Goal: Task Accomplishment & Management: Manage account settings

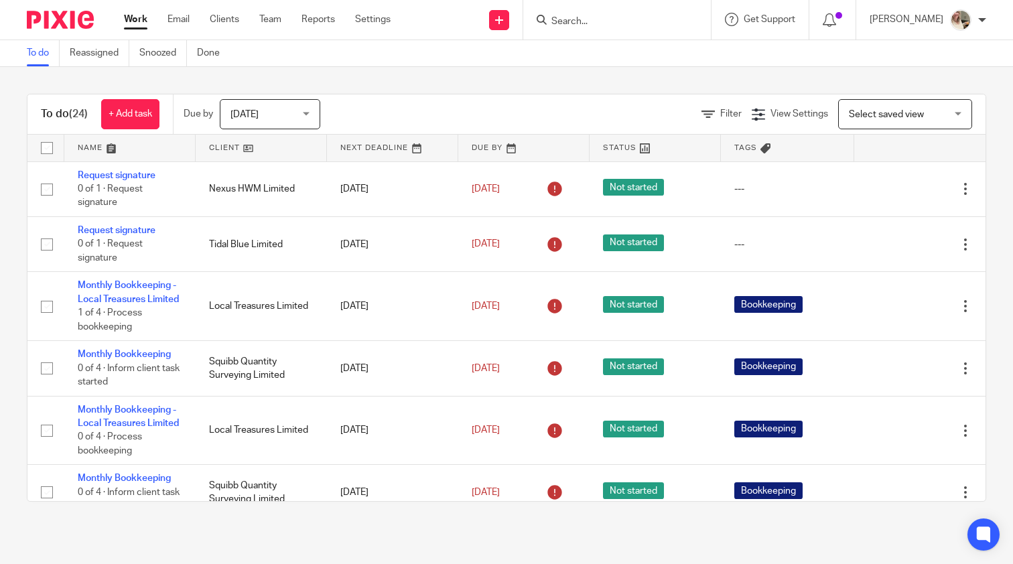
click at [312, 117] on div "Today Today" at bounding box center [270, 114] width 100 height 30
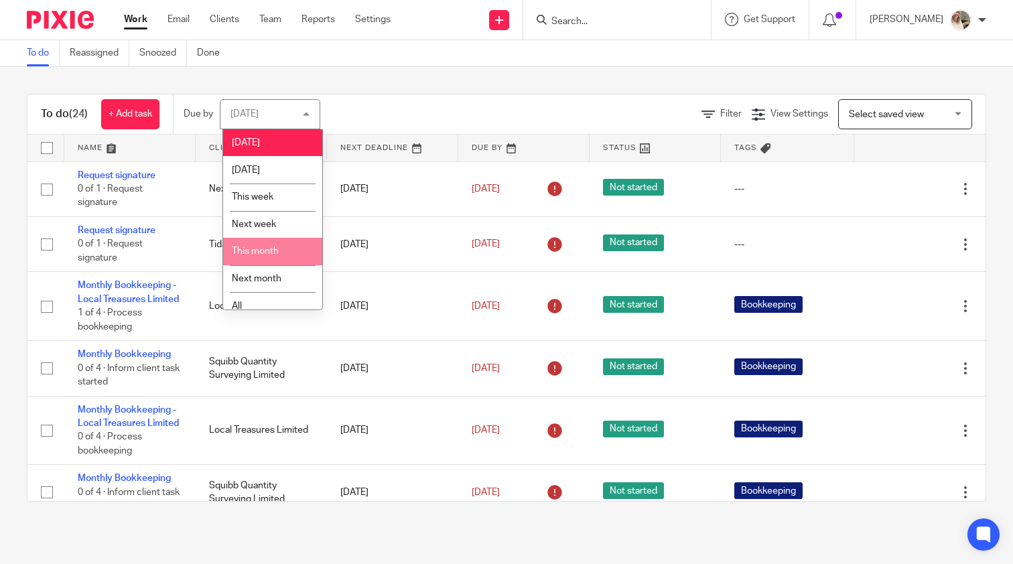
click at [287, 251] on li "This month" at bounding box center [272, 251] width 99 height 27
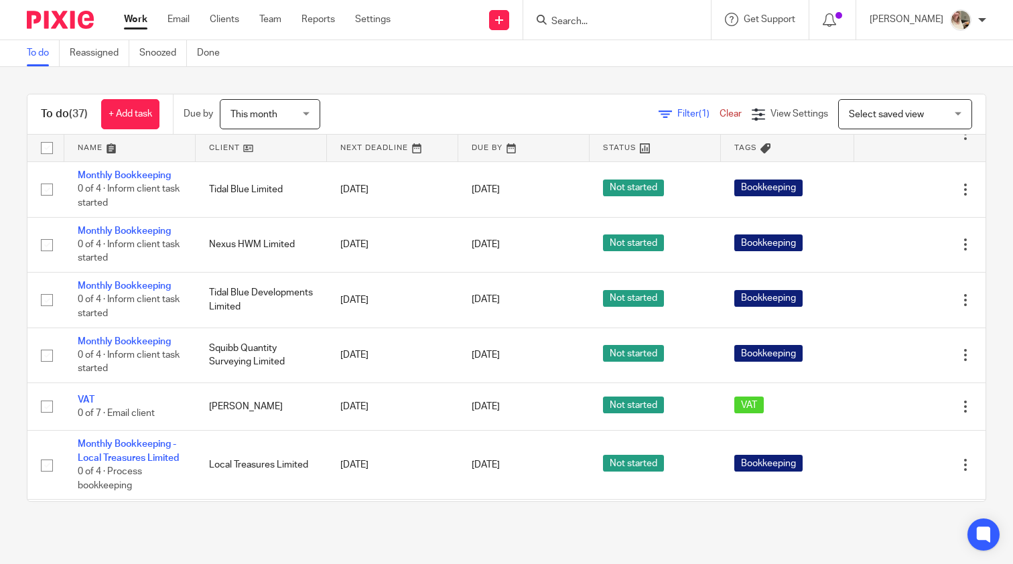
scroll to position [1034, 0]
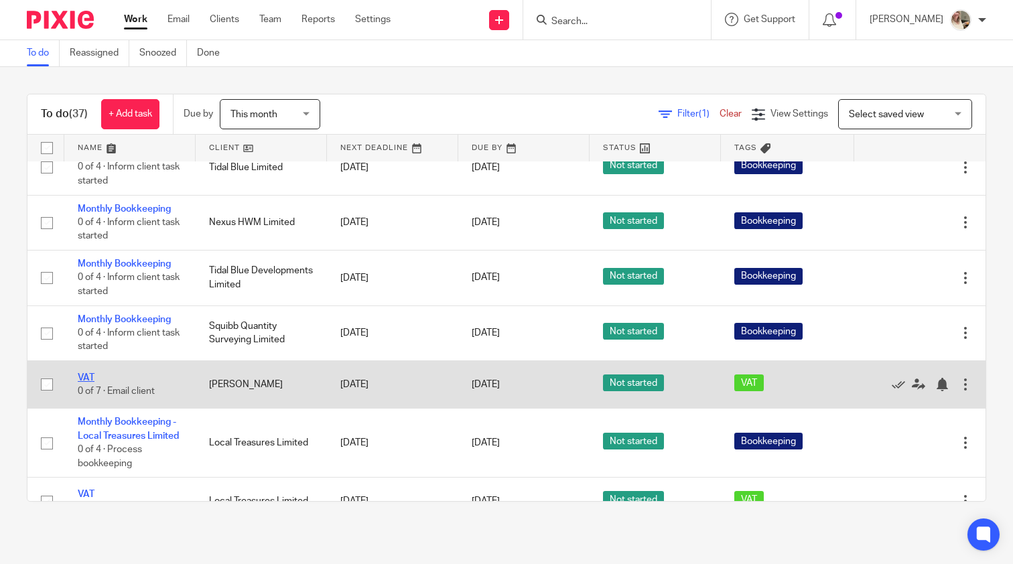
click at [84, 383] on link "VAT" at bounding box center [86, 377] width 17 height 9
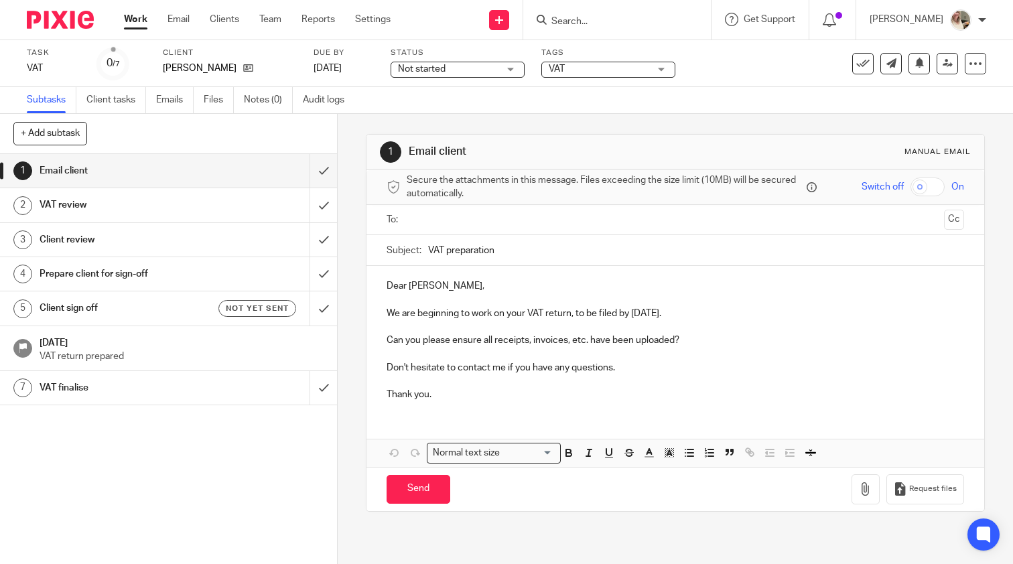
click at [125, 213] on h1 "VAT review" at bounding box center [125, 205] width 171 height 20
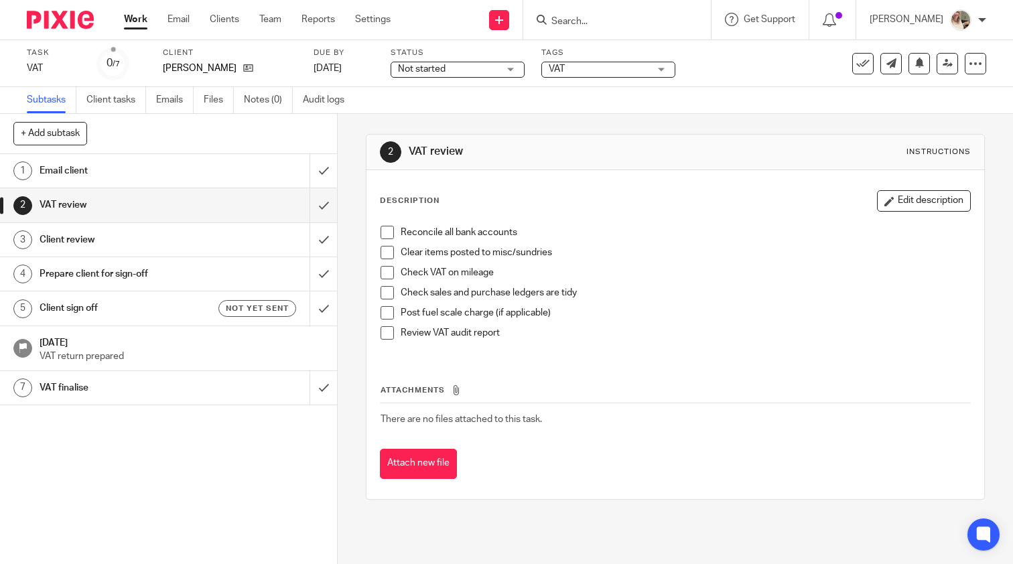
click at [73, 171] on h1 "Email client" at bounding box center [125, 171] width 171 height 20
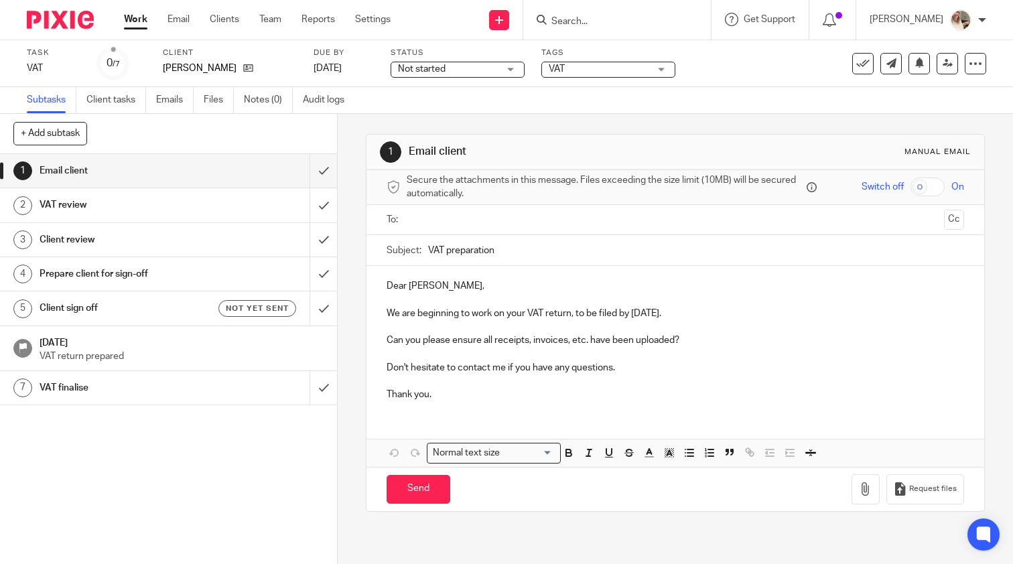
click at [525, 257] on input "VAT preparation" at bounding box center [696, 250] width 536 height 30
type input "VAT preparation for the 30 September 2025 return"
click at [399, 279] on p "Dear Ed," at bounding box center [675, 285] width 577 height 13
click at [397, 288] on p "Dear Ed," at bounding box center [675, 285] width 577 height 13
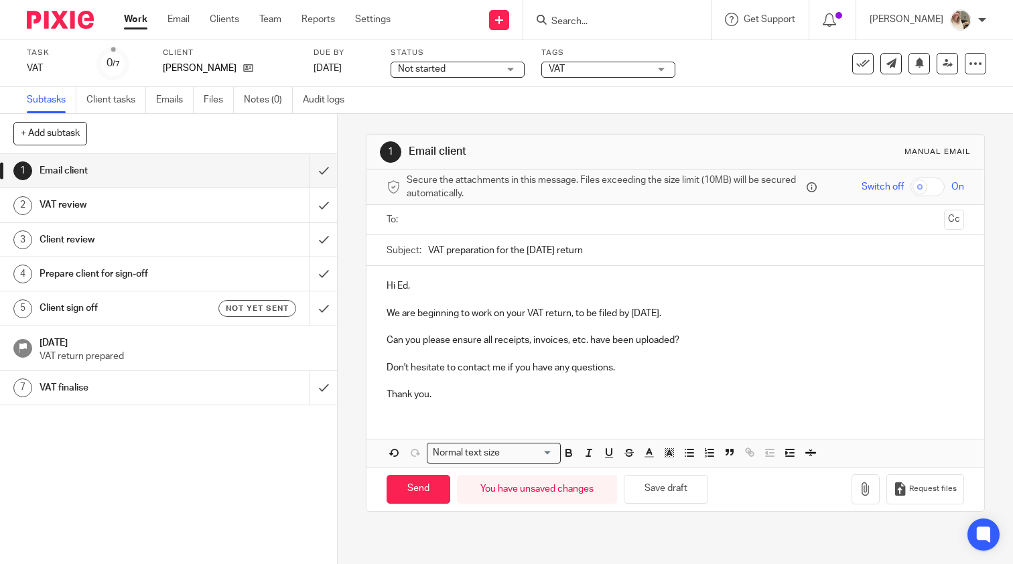
click at [394, 316] on p "We are beginning to work on your VAT return, to be filed by 29 Oct 2025." at bounding box center [675, 313] width 577 height 13
drag, startPoint x: 414, startPoint y: 314, endPoint x: 324, endPoint y: 309, distance: 90.5
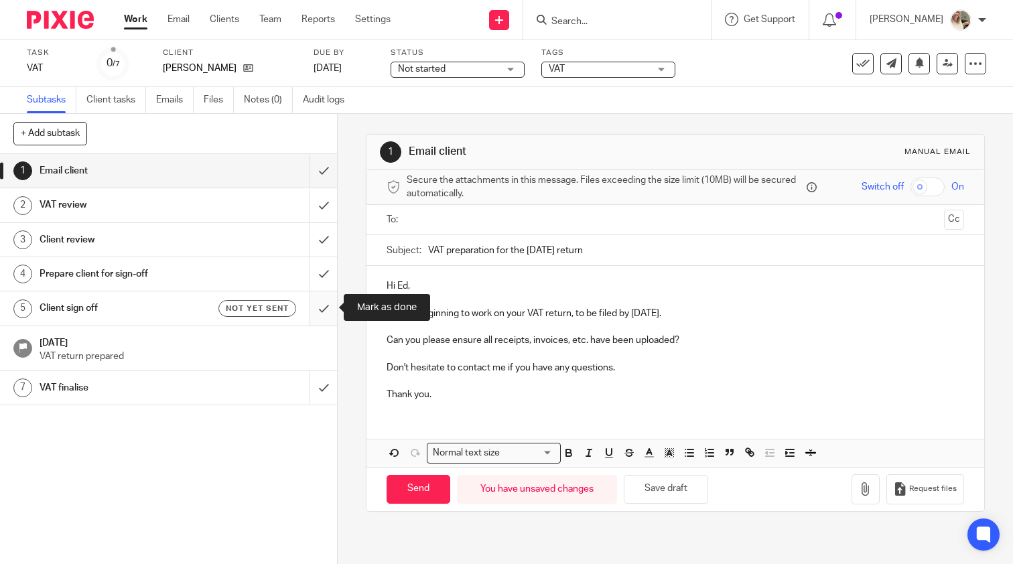
click at [324, 309] on div "+ Add subtask Cancel + Add 1 Email client 2 VAT review 3 Client review 4 Prepar…" at bounding box center [506, 339] width 1013 height 450
click at [671, 313] on p "I am beginning to work on your VAT return, to be filed by 29 Oct 2025." at bounding box center [675, 313] width 577 height 13
drag, startPoint x: 652, startPoint y: 312, endPoint x: 621, endPoint y: 314, distance: 31.5
click at [621, 314] on p "I am beginning to work on your VAT return, to be filed by 29 Oct 2025." at bounding box center [675, 313] width 577 height 13
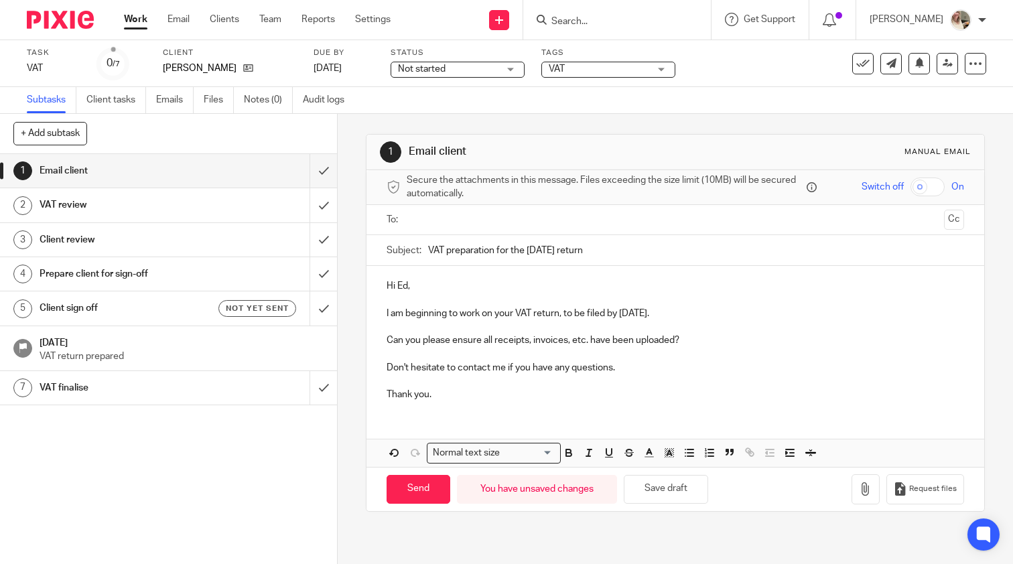
drag, startPoint x: 632, startPoint y: 334, endPoint x: 638, endPoint y: 374, distance: 39.9
click at [638, 374] on p at bounding box center [675, 380] width 577 height 13
drag, startPoint x: 695, startPoint y: 340, endPoint x: 382, endPoint y: 337, distance: 312.9
click at [382, 337] on div "Hi Ed, I am beginning to work on your VAT return, to be filed by 7 November 202…" at bounding box center [675, 338] width 618 height 145
click at [732, 321] on p at bounding box center [675, 326] width 577 height 13
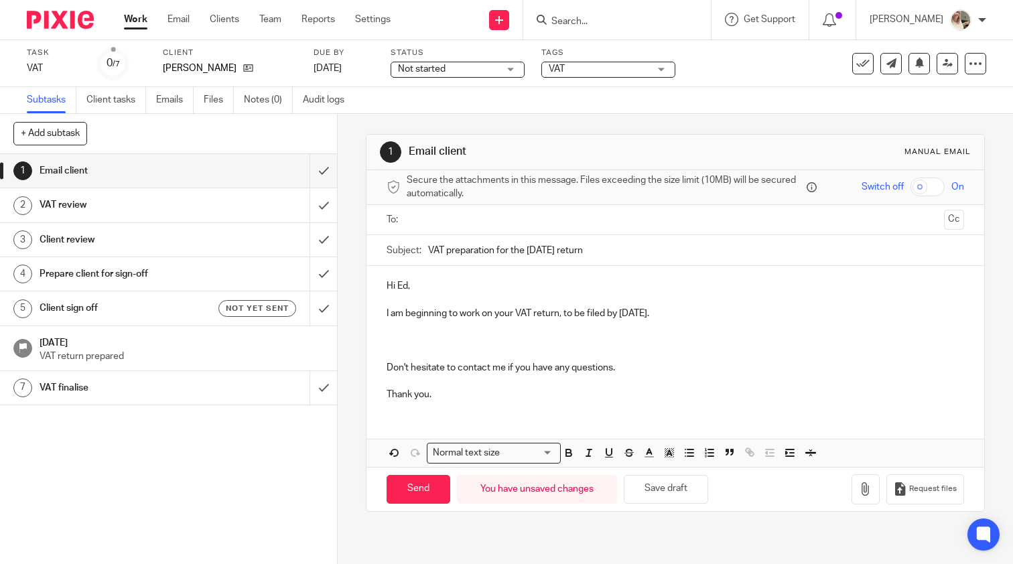
click at [734, 311] on p "I am beginning to work on your VAT return, to be filed by 7 November 2025." at bounding box center [675, 313] width 577 height 13
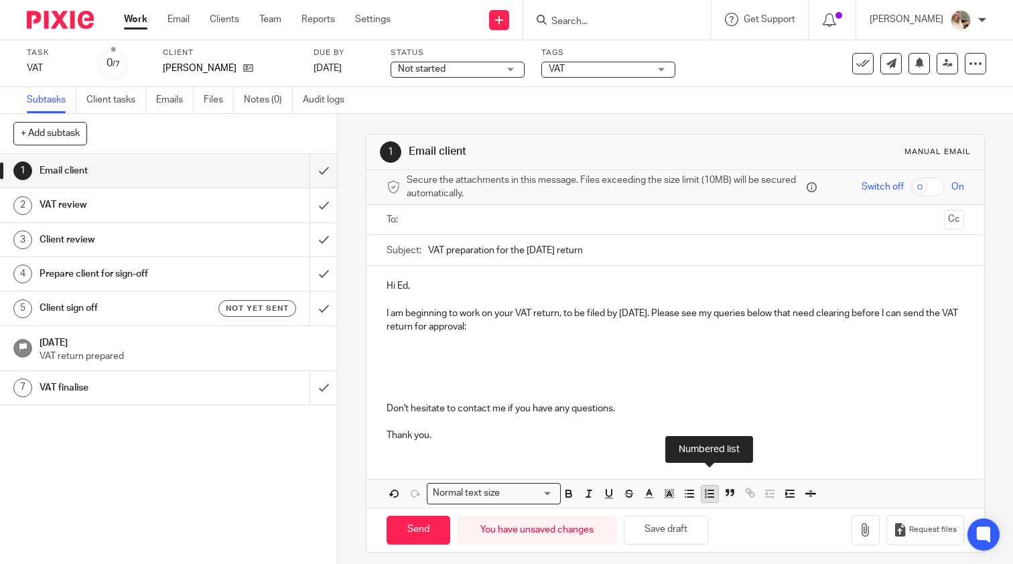
click at [705, 496] on icon "button" at bounding box center [705, 497] width 1 height 2
click at [665, 538] on button "Save draft" at bounding box center [666, 530] width 84 height 29
click at [437, 353] on p at bounding box center [688, 354] width 551 height 13
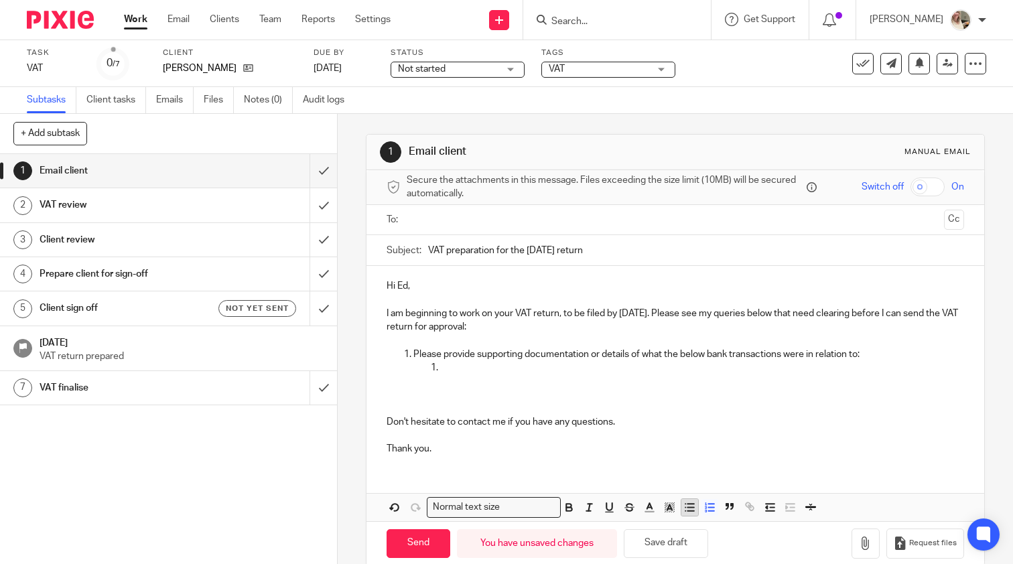
click at [692, 504] on line "button" at bounding box center [690, 504] width 6 height 0
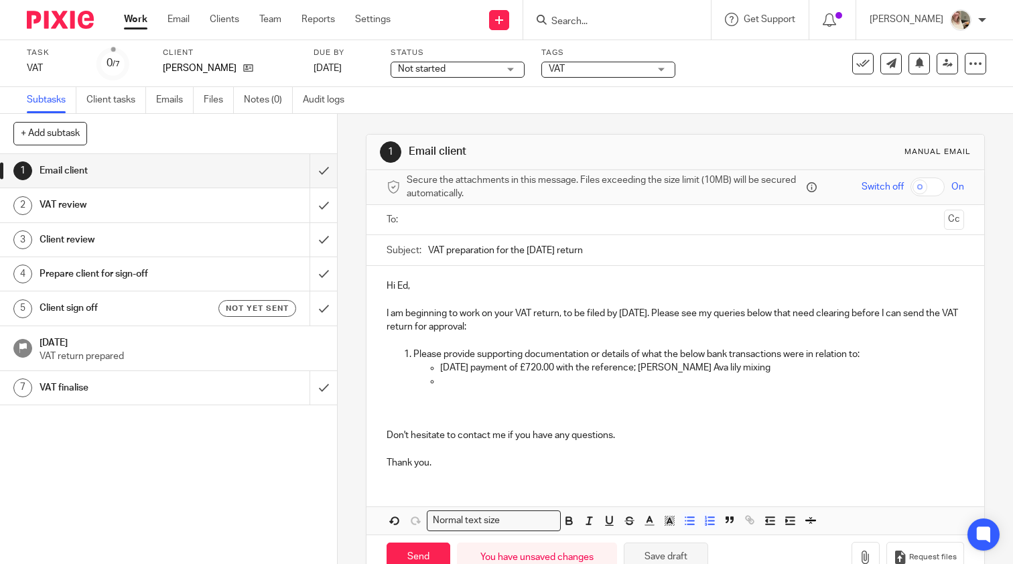
click at [671, 554] on button "Save draft" at bounding box center [666, 557] width 84 height 29
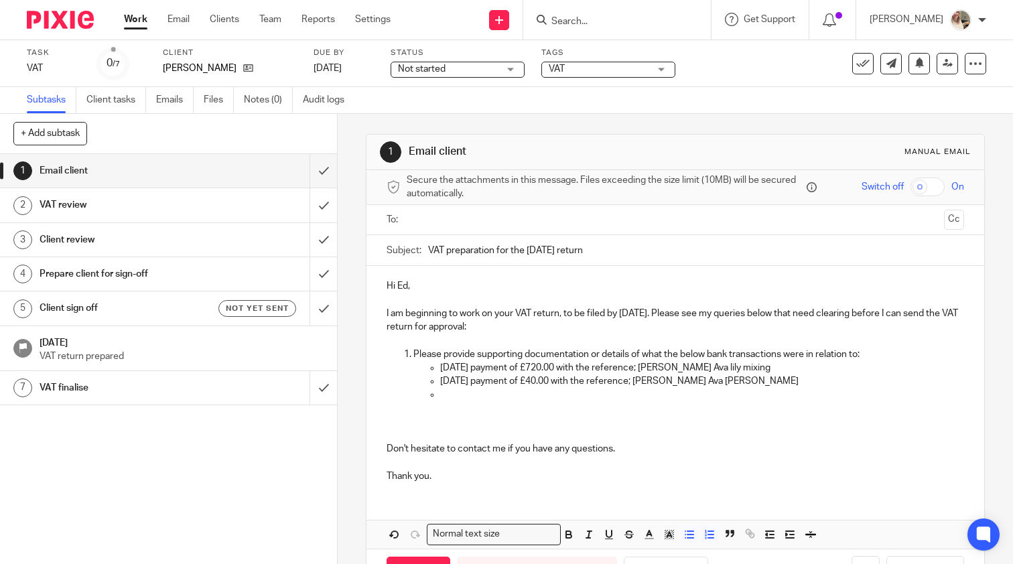
click at [763, 377] on p "20/08/2025 payment of £40.00 with the reference; Katie May Ava lily maste" at bounding box center [702, 380] width 524 height 13
click at [464, 393] on p at bounding box center [702, 394] width 524 height 13
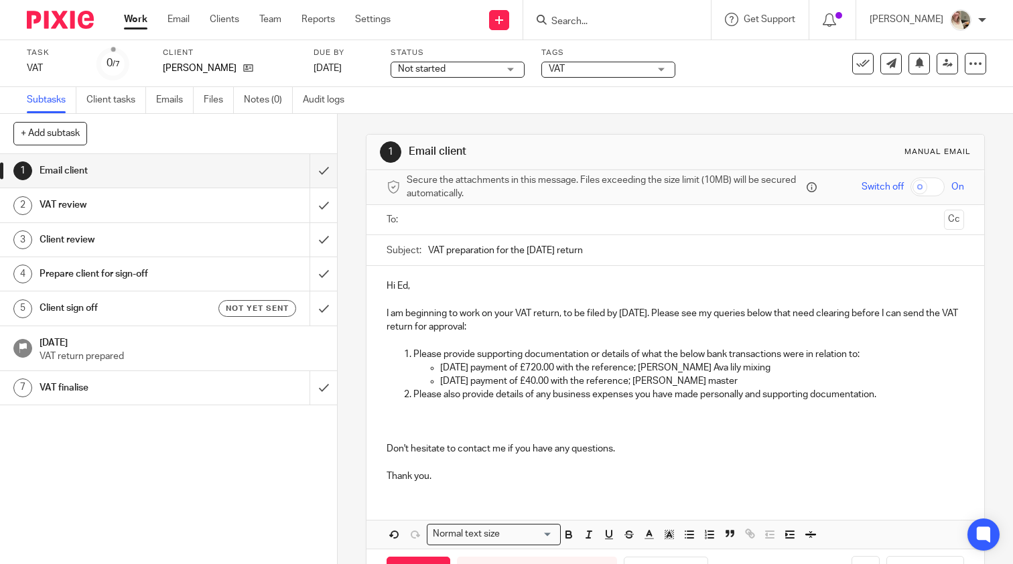
click at [409, 429] on p at bounding box center [675, 435] width 577 height 13
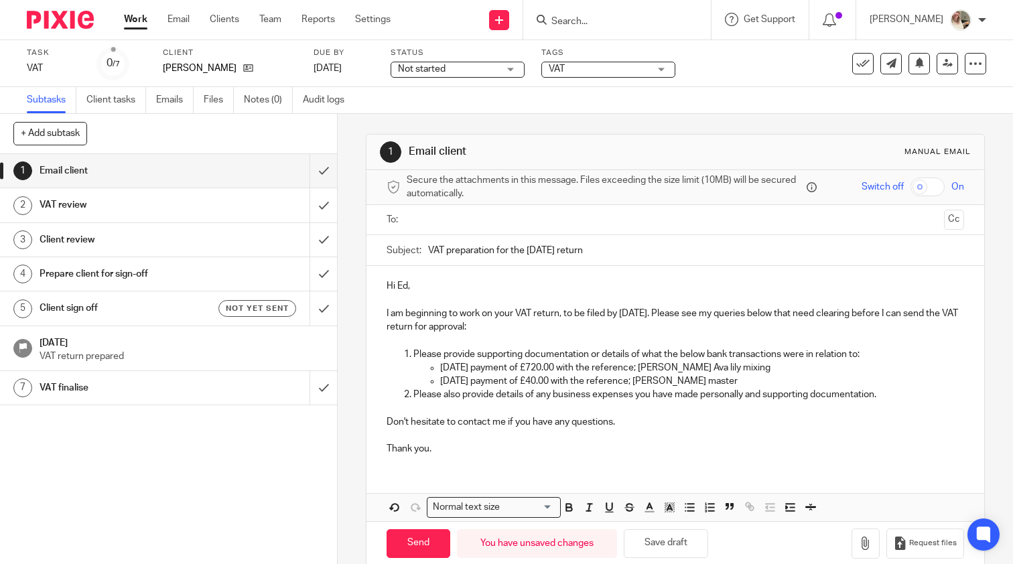
click at [460, 214] on input "text" at bounding box center [674, 219] width 527 height 15
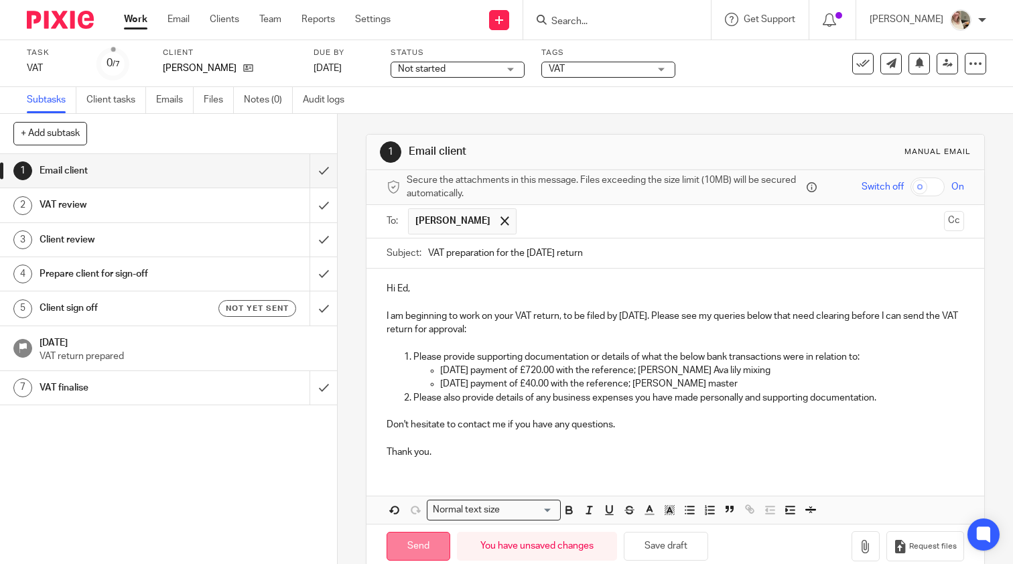
click at [399, 547] on input "Send" at bounding box center [419, 546] width 64 height 29
type input "Sent"
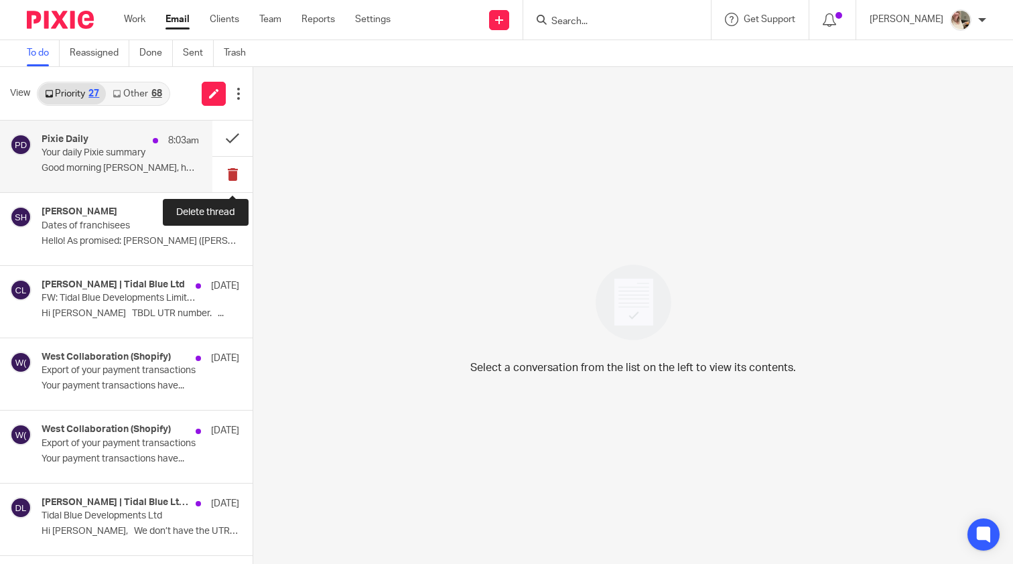
click at [229, 169] on button at bounding box center [232, 175] width 40 height 36
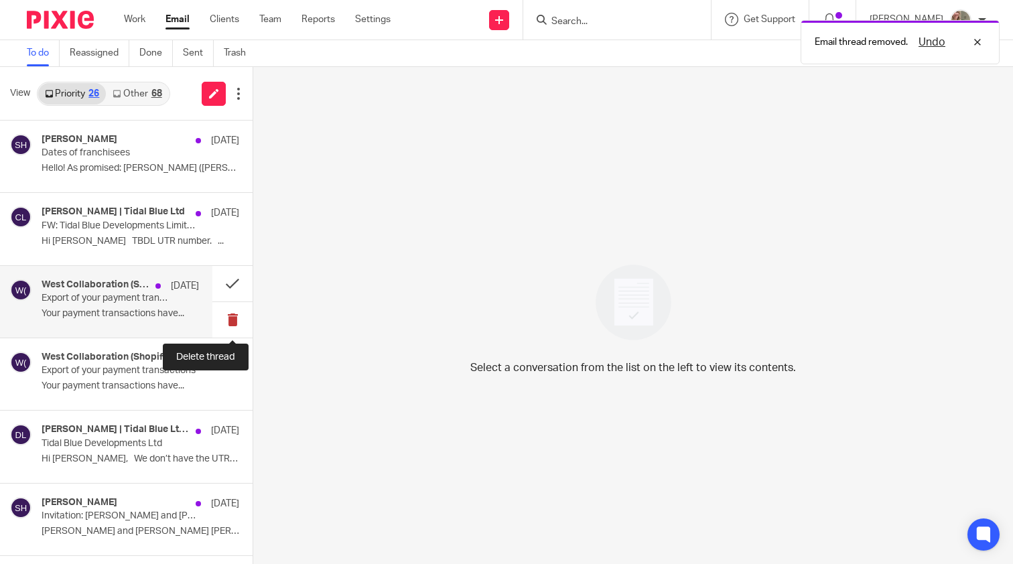
click at [229, 318] on button at bounding box center [232, 320] width 40 height 36
click at [232, 331] on button at bounding box center [232, 320] width 40 height 36
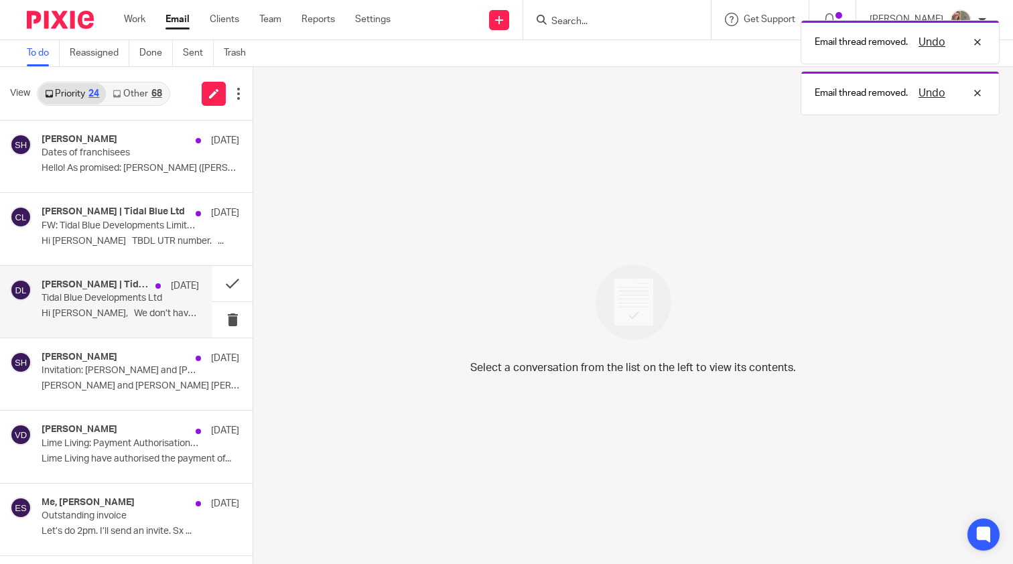
click at [149, 316] on p "Hi [PERSON_NAME], We don’t have the UTR for..." at bounding box center [120, 313] width 157 height 11
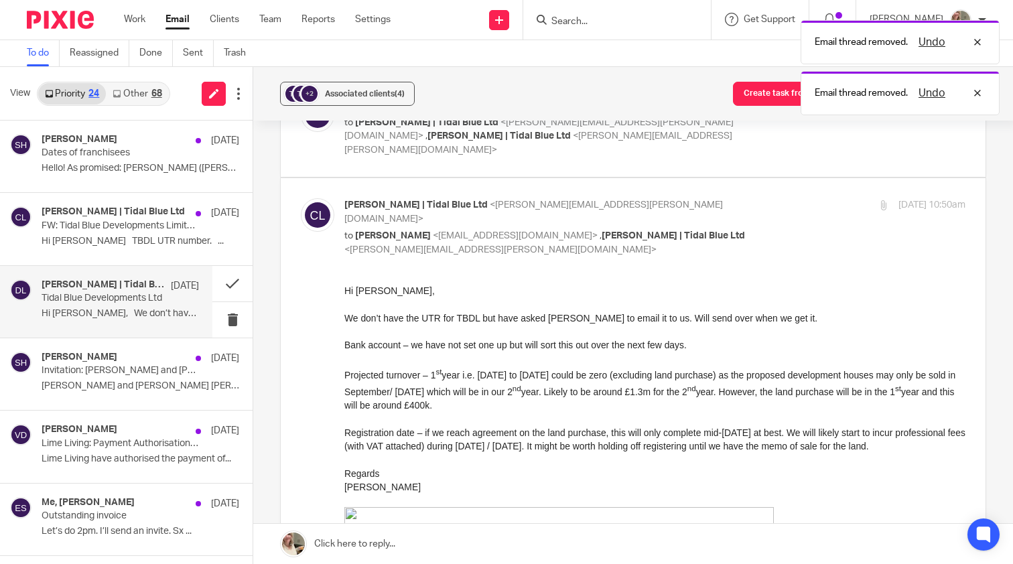
scroll to position [395, 0]
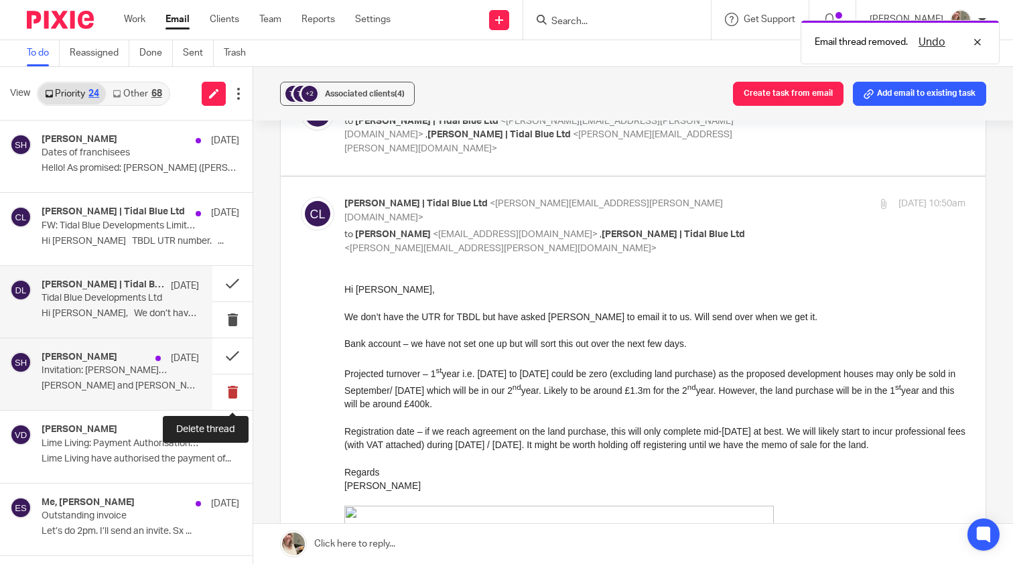
click at [230, 384] on button at bounding box center [232, 392] width 40 height 36
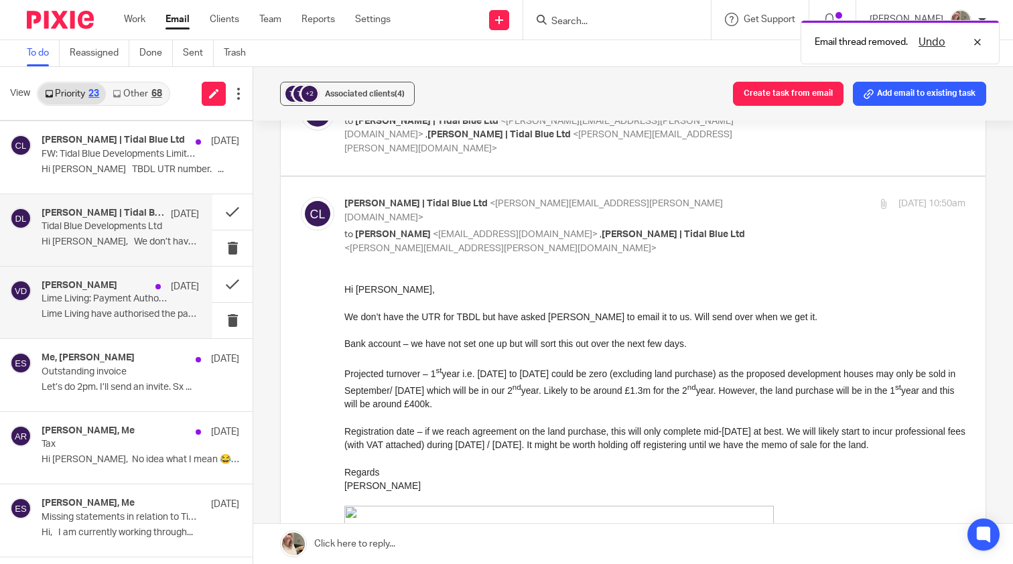
scroll to position [78, 0]
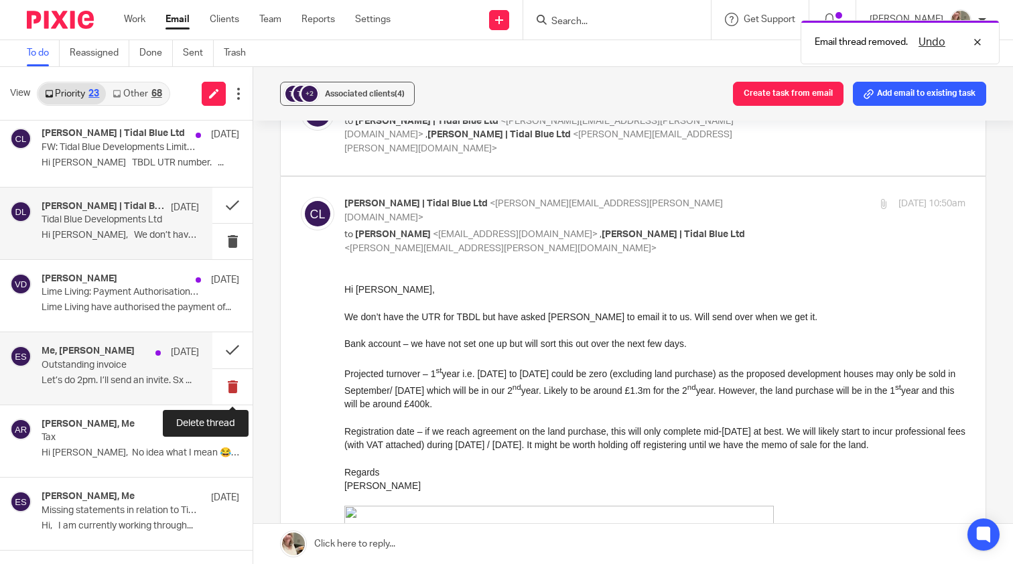
click at [238, 387] on button at bounding box center [232, 387] width 40 height 36
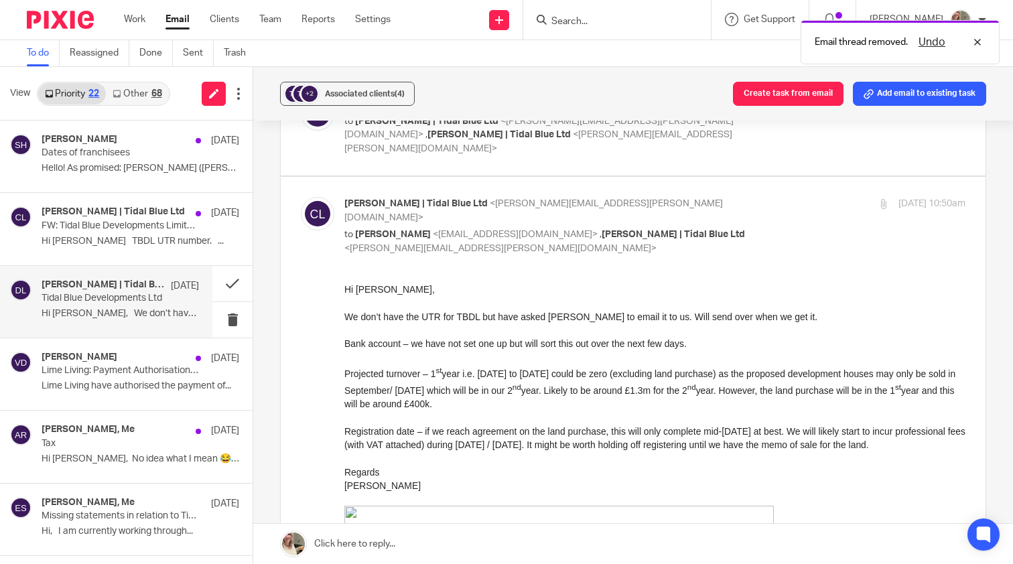
scroll to position [0, 0]
click at [149, 93] on link "Other 68" at bounding box center [137, 93] width 62 height 21
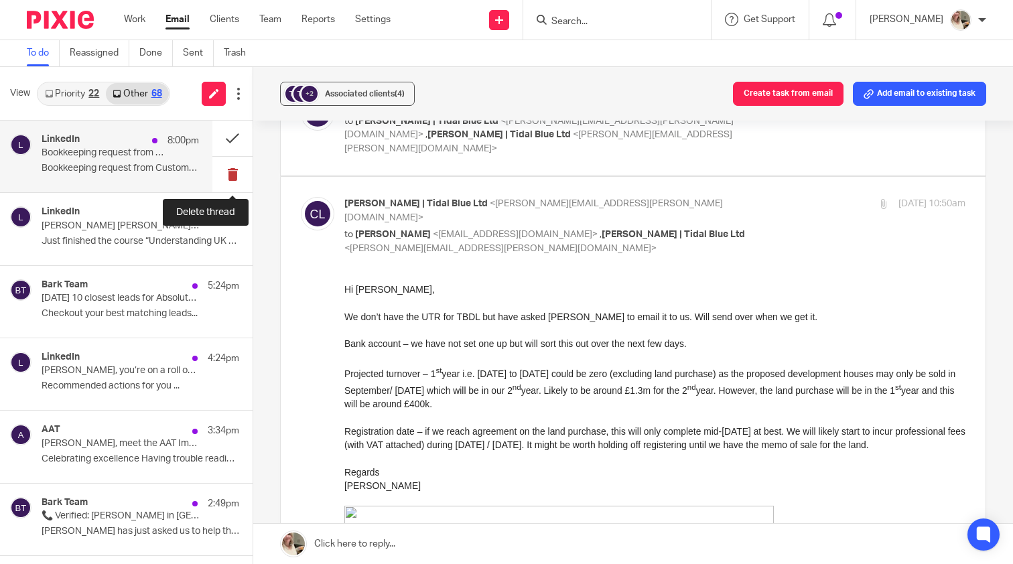
click at [229, 177] on button at bounding box center [232, 175] width 40 height 36
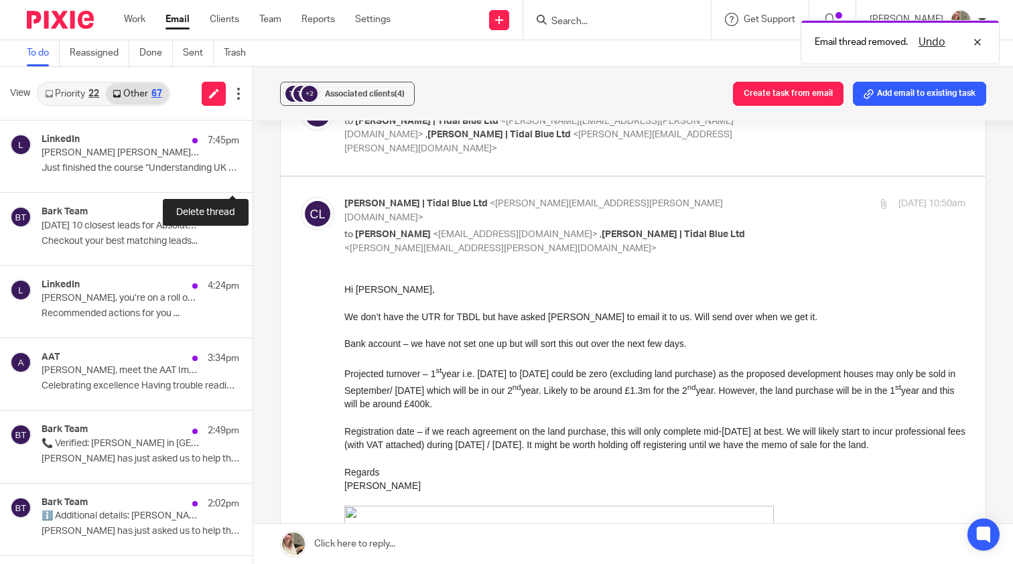
click at [253, 177] on button at bounding box center [258, 175] width 11 height 36
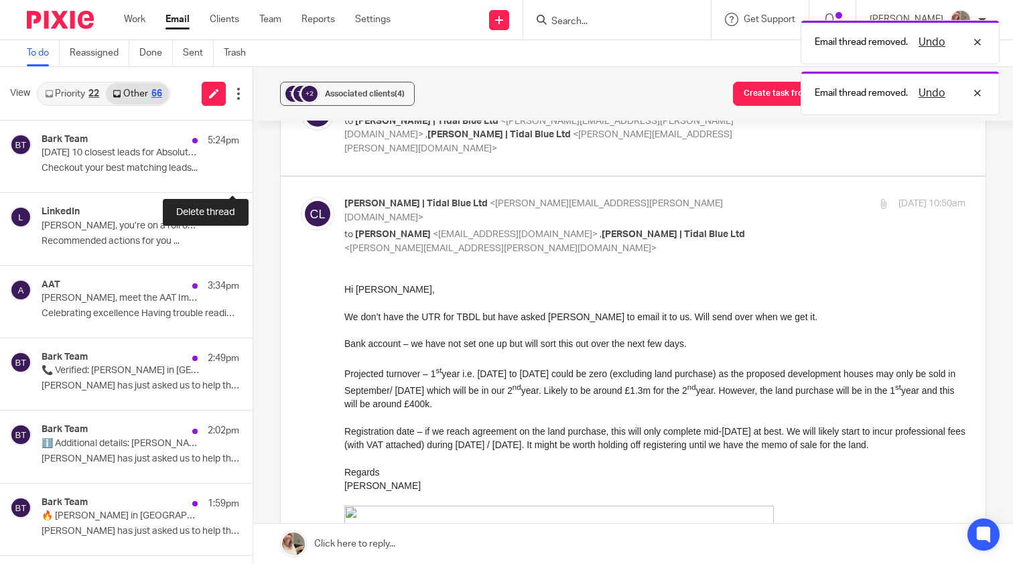
click at [253, 177] on button at bounding box center [258, 175] width 11 height 36
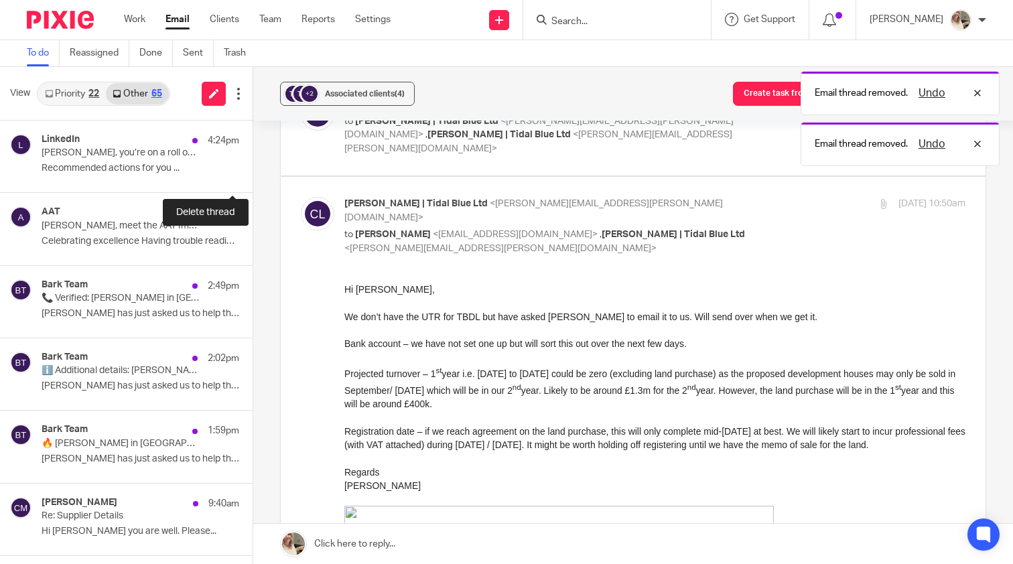
click at [253, 177] on button at bounding box center [258, 175] width 11 height 36
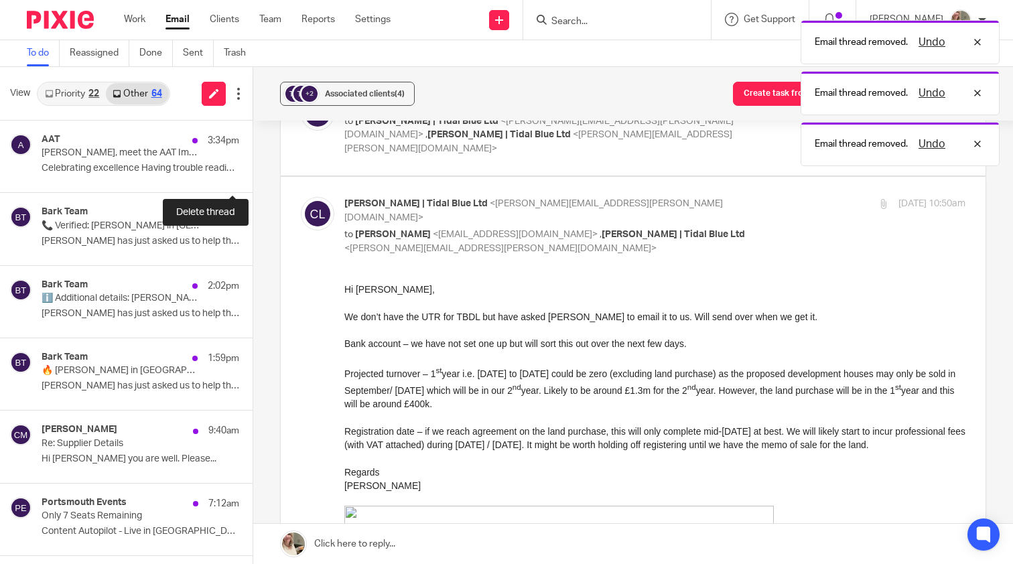
click at [253, 177] on button at bounding box center [258, 175] width 11 height 36
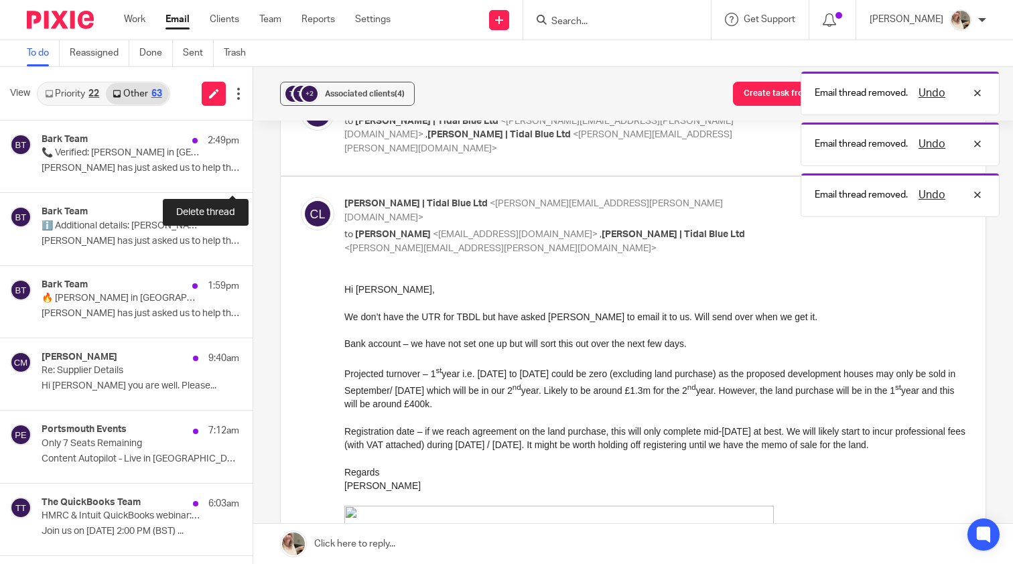
click at [253, 177] on button at bounding box center [258, 175] width 11 height 36
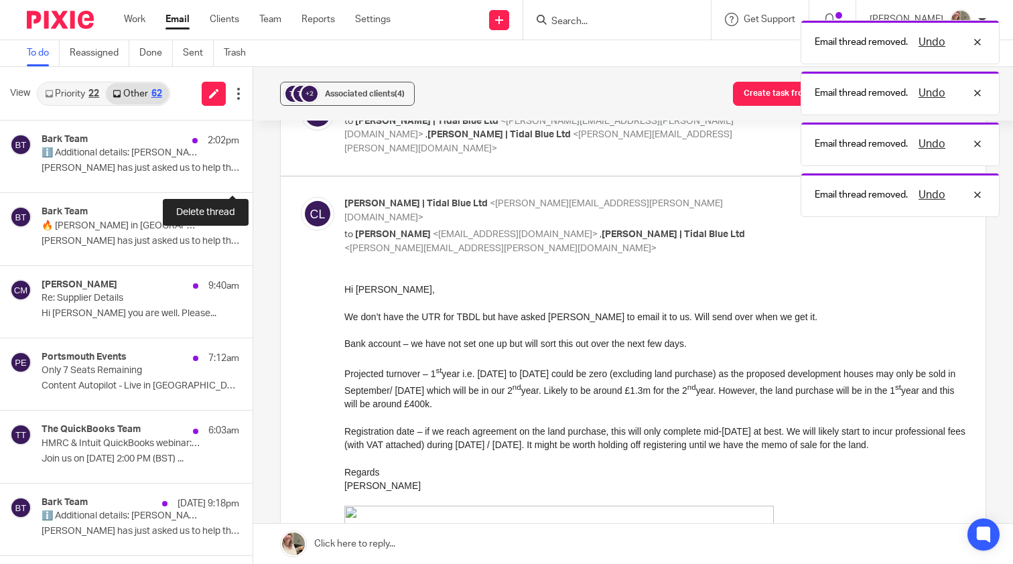
click at [253, 177] on button at bounding box center [258, 175] width 11 height 36
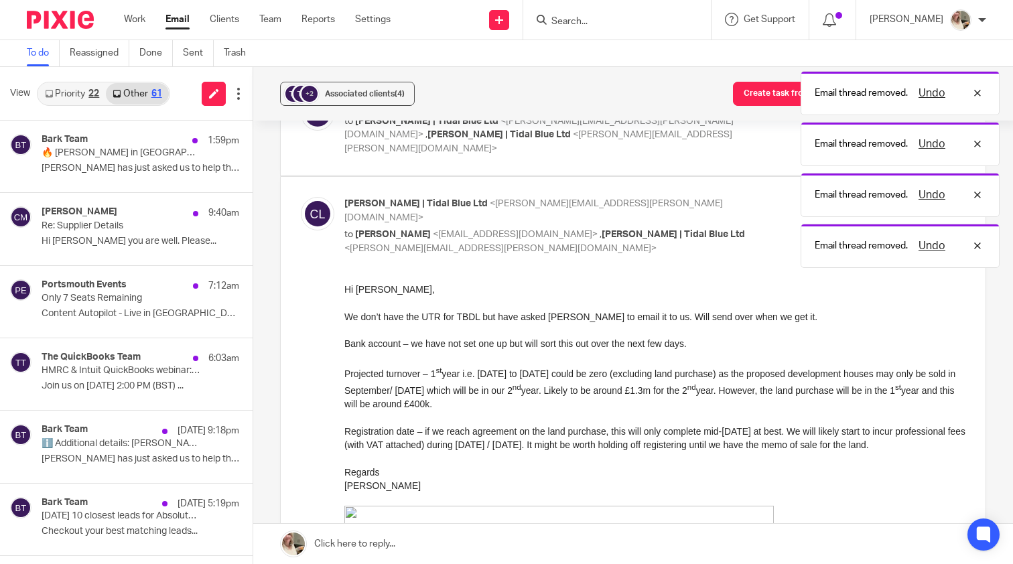
click at [253, 177] on button at bounding box center [258, 175] width 11 height 36
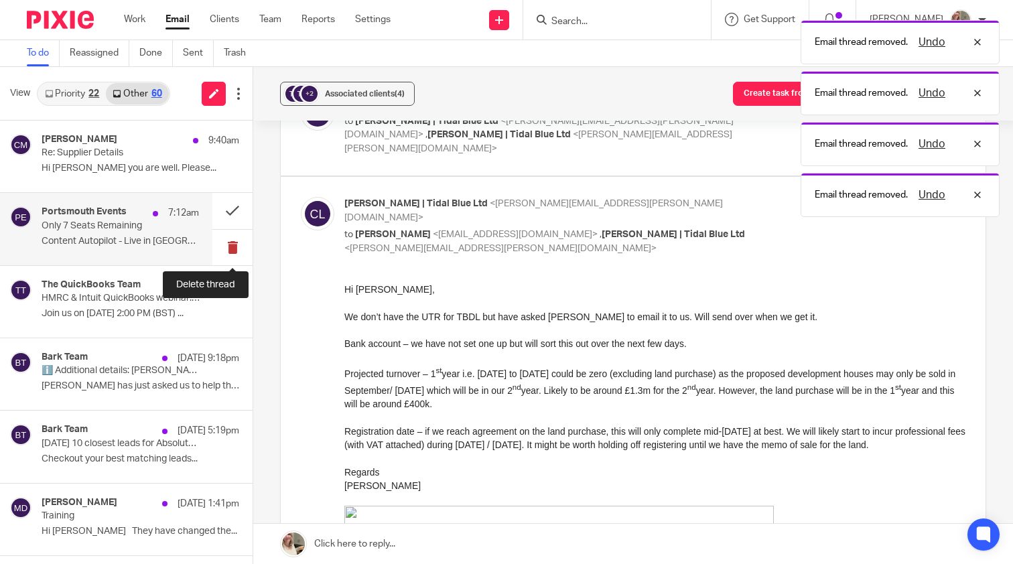
click at [230, 241] on button at bounding box center [232, 248] width 40 height 36
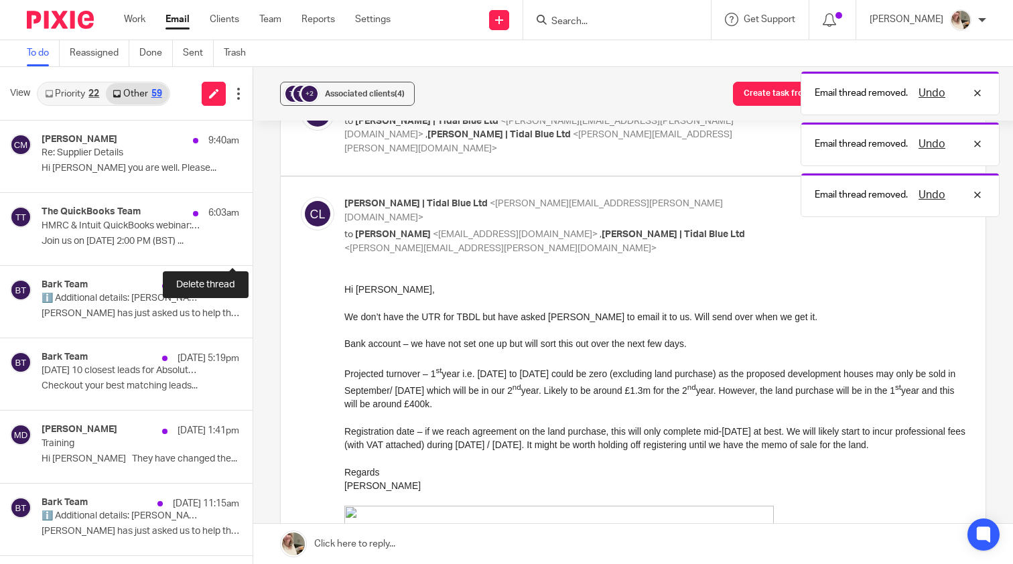
click at [253, 241] on button at bounding box center [258, 248] width 11 height 36
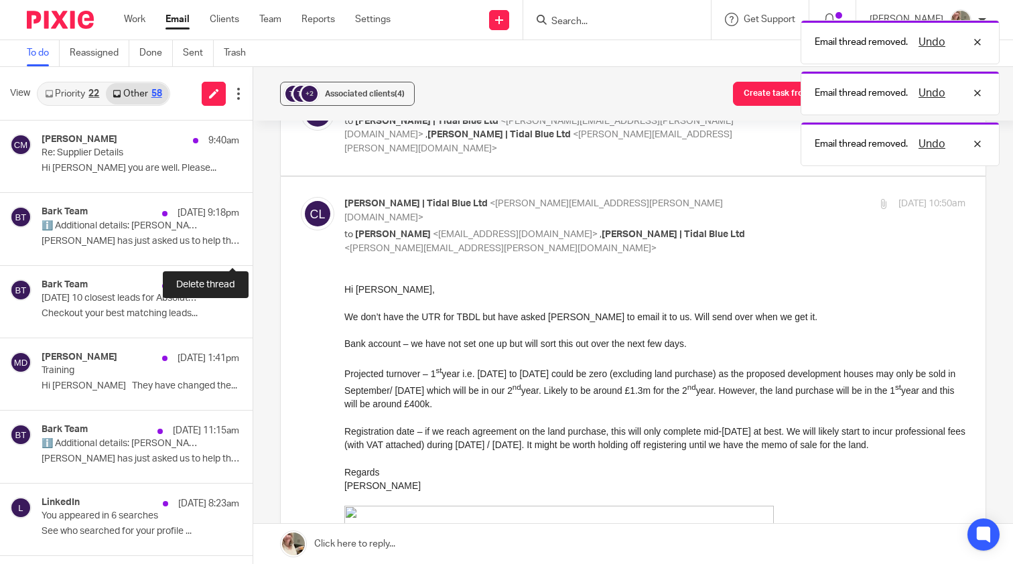
click at [253, 241] on button at bounding box center [258, 248] width 11 height 36
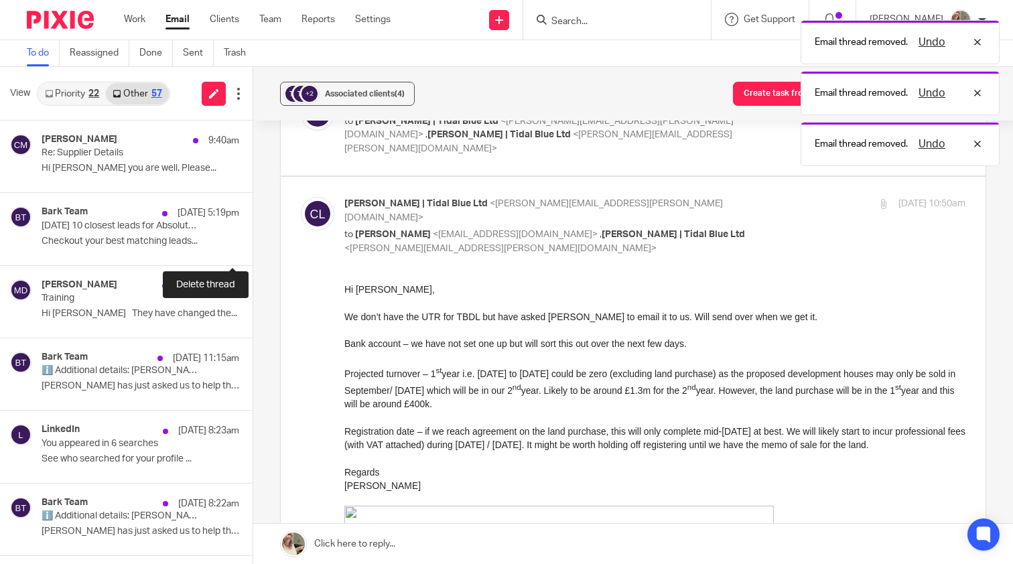
click at [253, 241] on button at bounding box center [258, 248] width 11 height 36
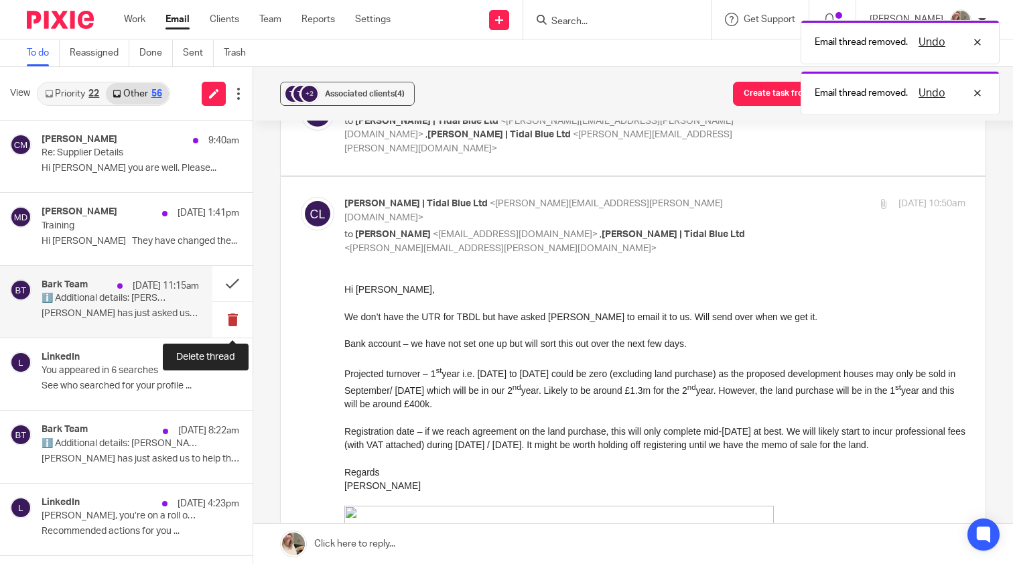
click at [226, 320] on button at bounding box center [232, 320] width 40 height 36
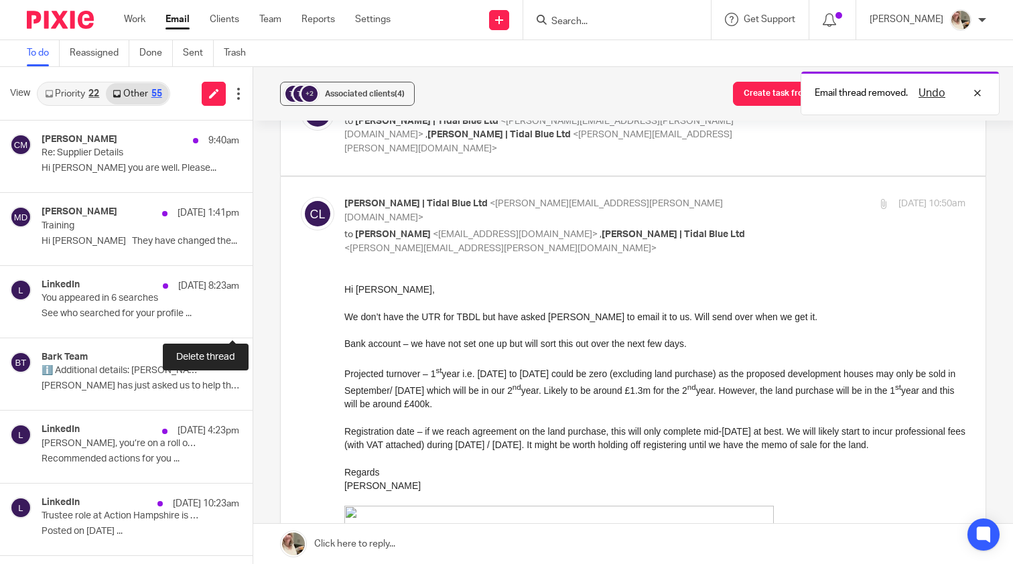
click at [253, 320] on button at bounding box center [258, 320] width 11 height 36
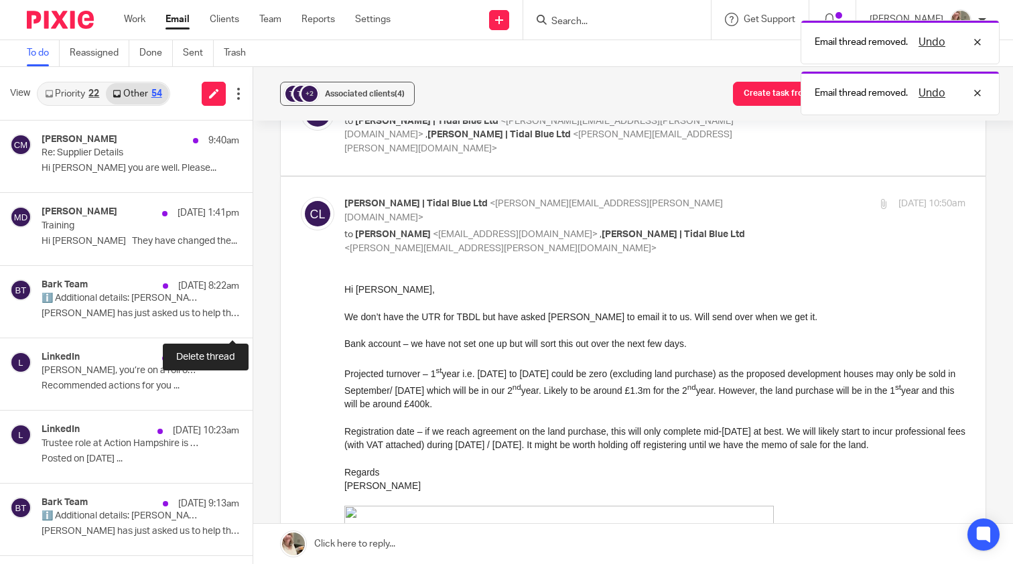
click at [253, 320] on button at bounding box center [258, 320] width 11 height 36
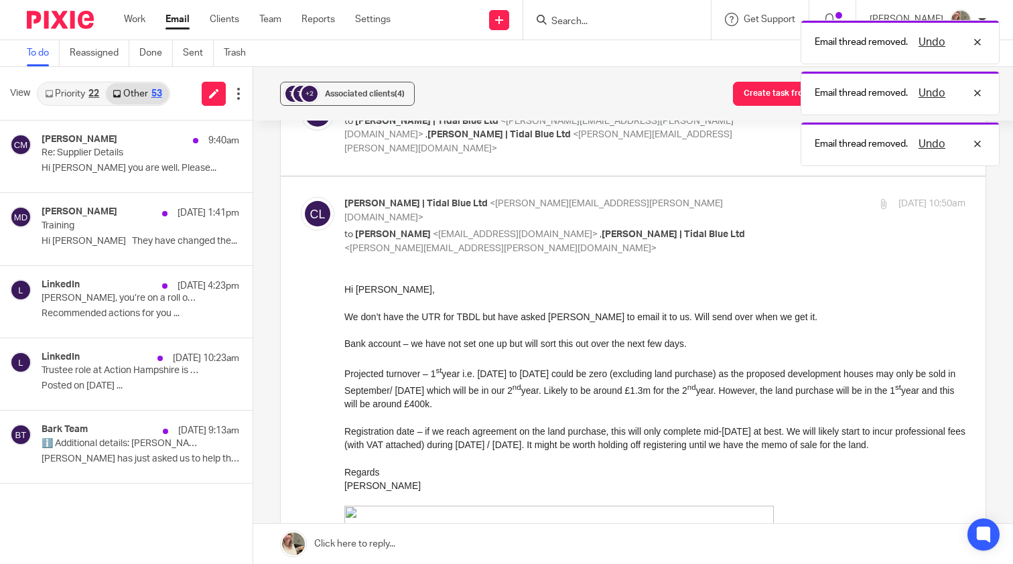
click at [253, 320] on button at bounding box center [258, 320] width 11 height 36
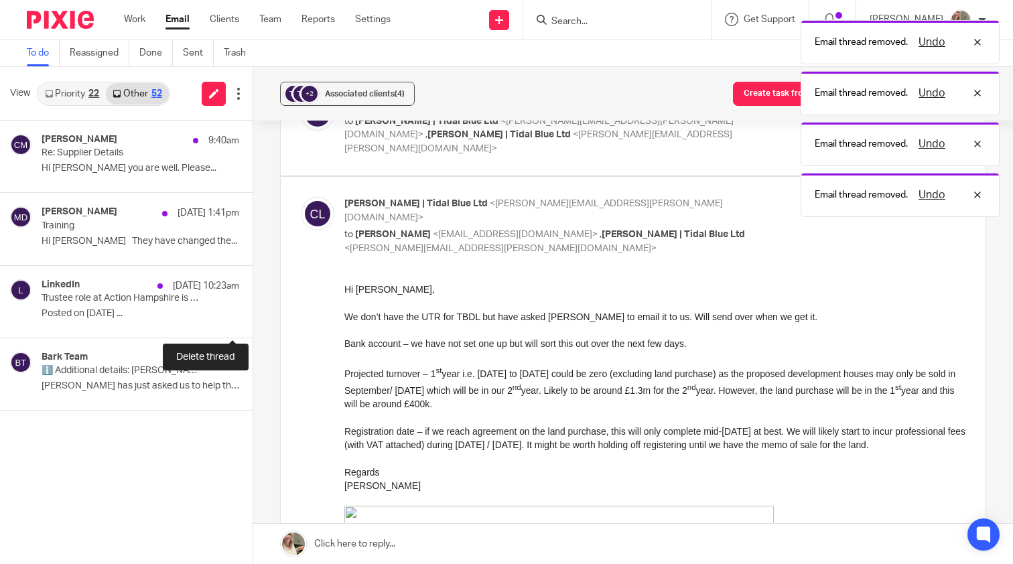
click at [253, 320] on button at bounding box center [258, 320] width 11 height 36
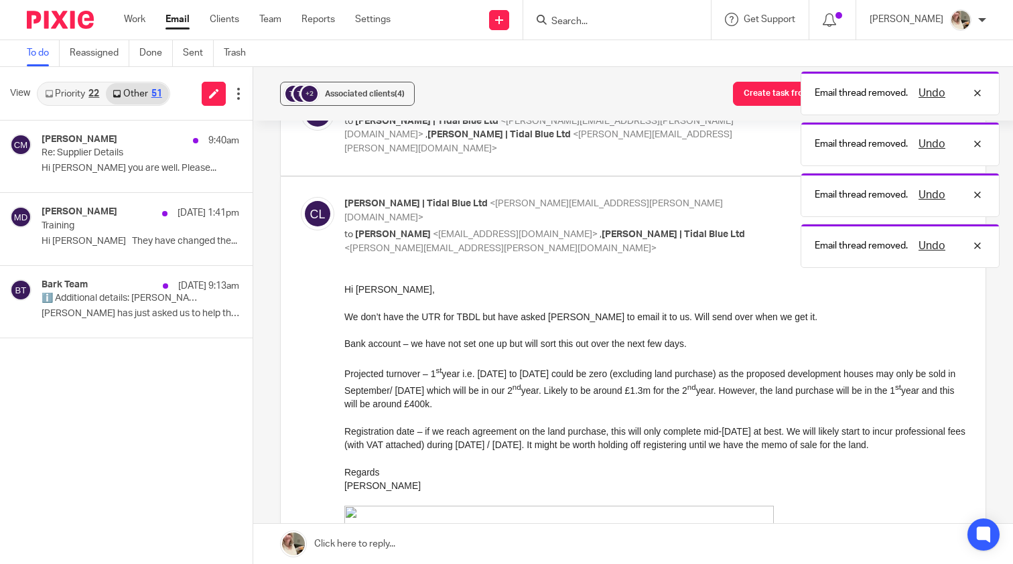
click at [253, 320] on button at bounding box center [258, 320] width 11 height 36
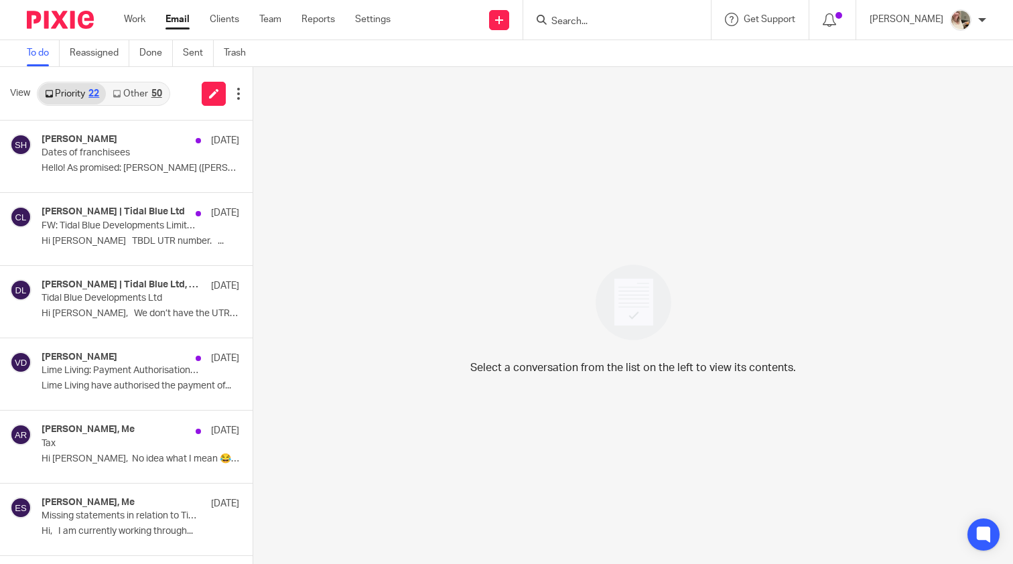
click at [153, 97] on div "50" at bounding box center [156, 93] width 11 height 9
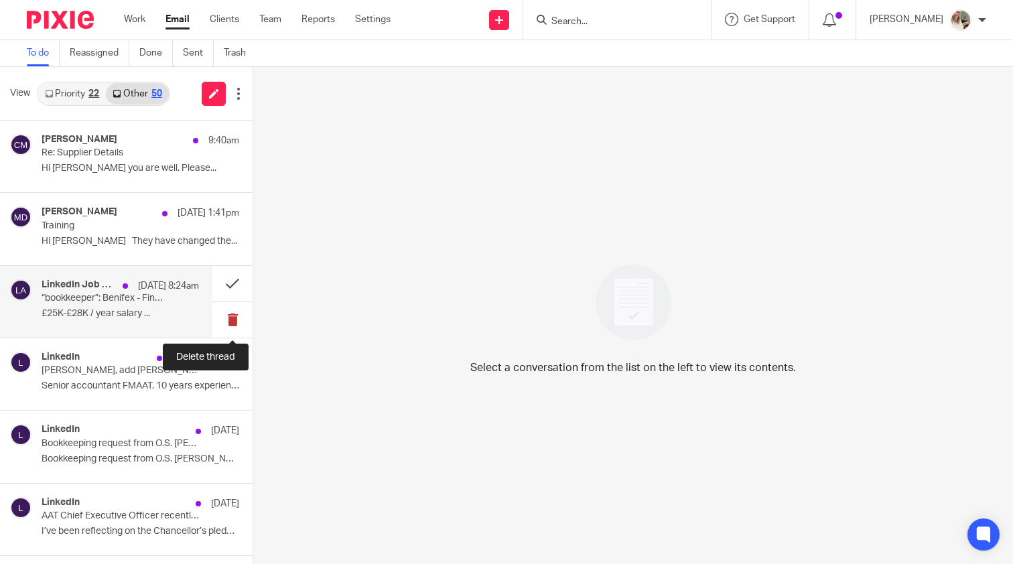
click at [232, 311] on button at bounding box center [232, 320] width 40 height 36
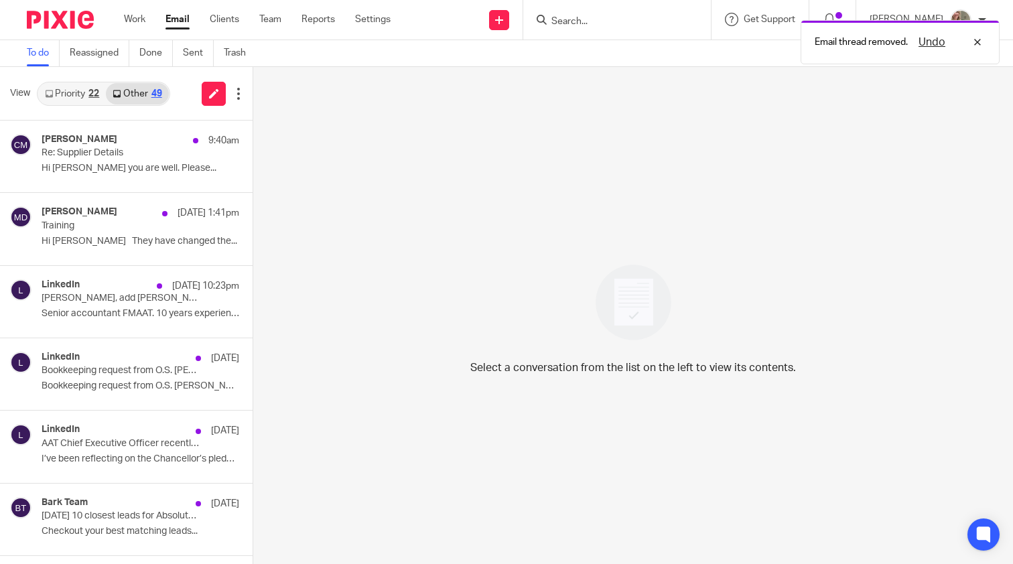
click at [253, 311] on button at bounding box center [258, 320] width 11 height 36
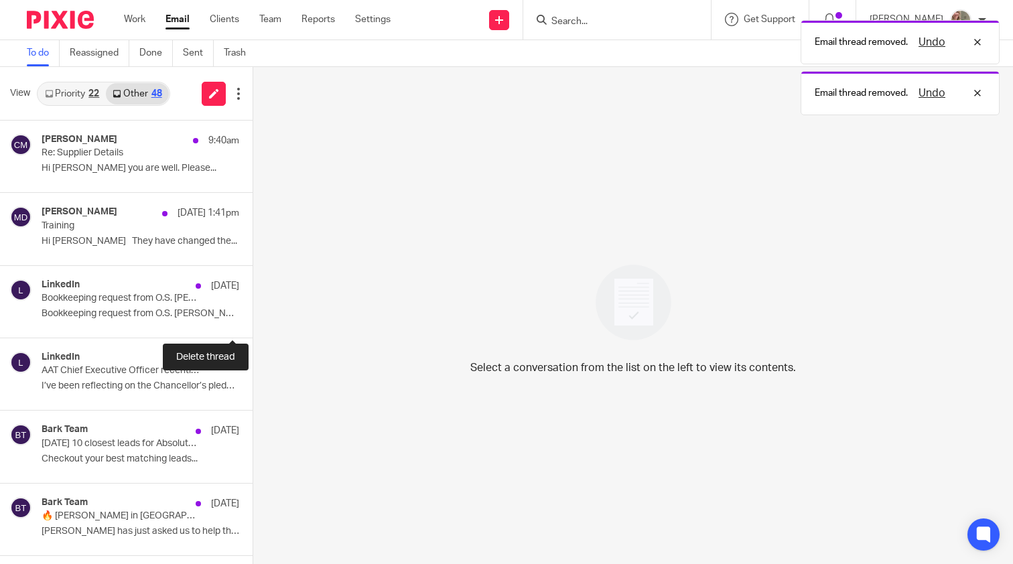
click at [253, 311] on button at bounding box center [258, 320] width 11 height 36
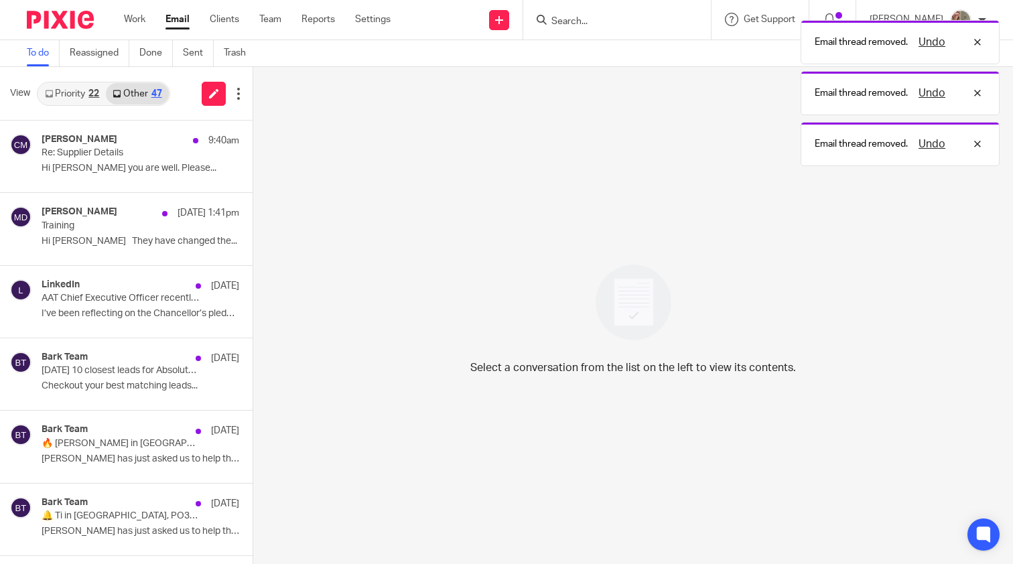
click at [253, 311] on button at bounding box center [258, 320] width 11 height 36
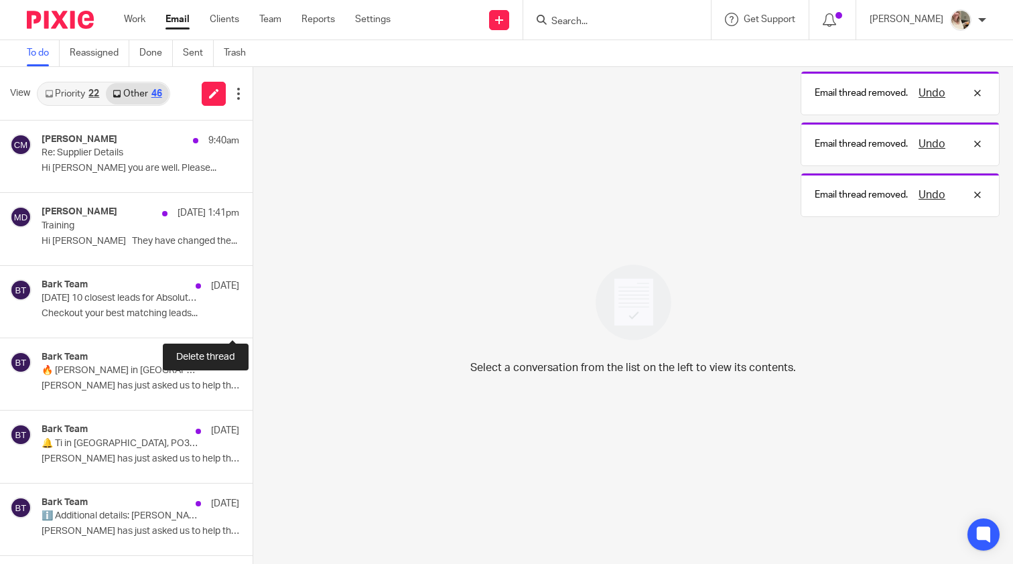
click at [253, 311] on button at bounding box center [258, 320] width 11 height 36
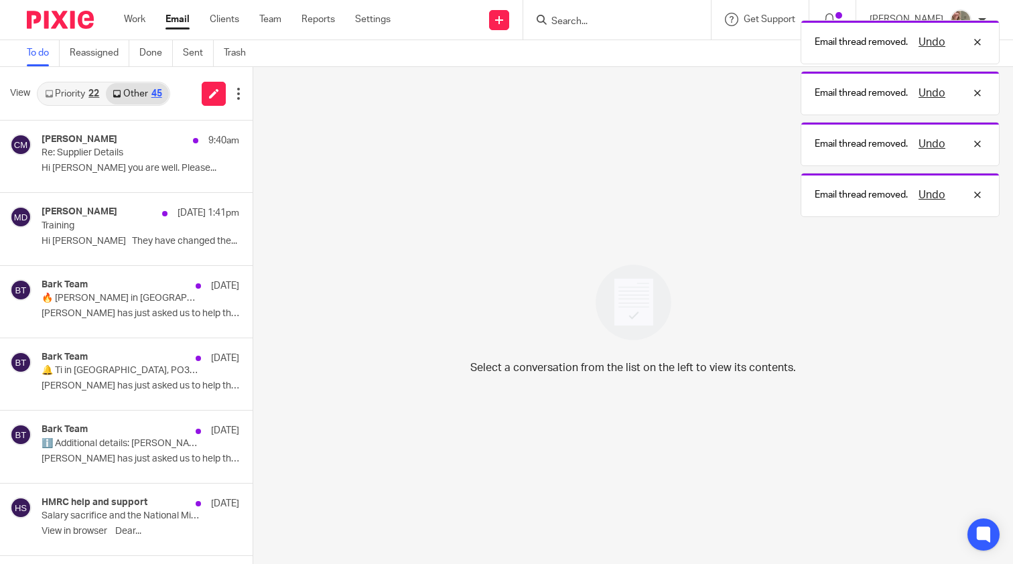
click at [253, 311] on button at bounding box center [258, 320] width 11 height 36
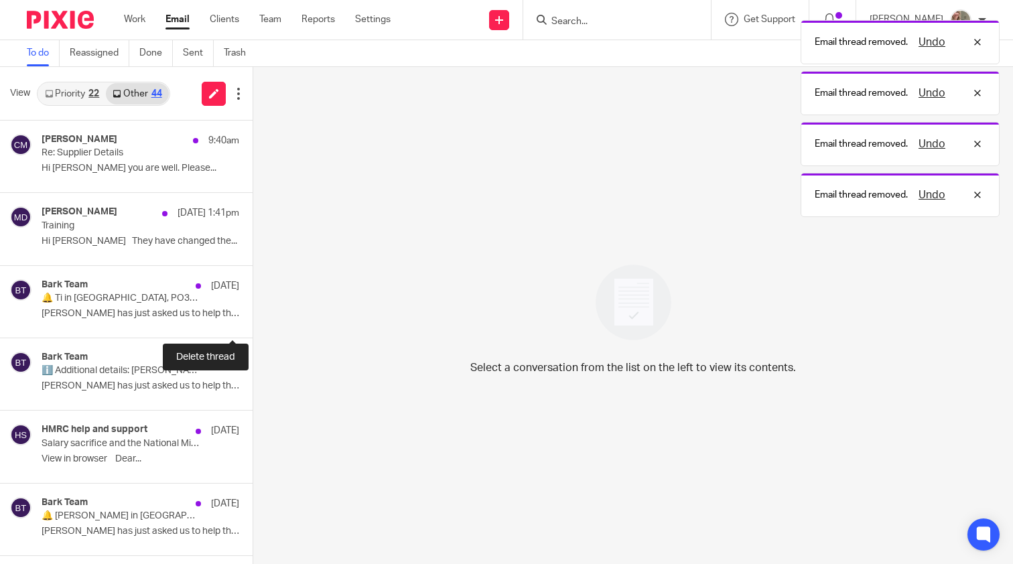
click at [253, 311] on button at bounding box center [258, 320] width 11 height 36
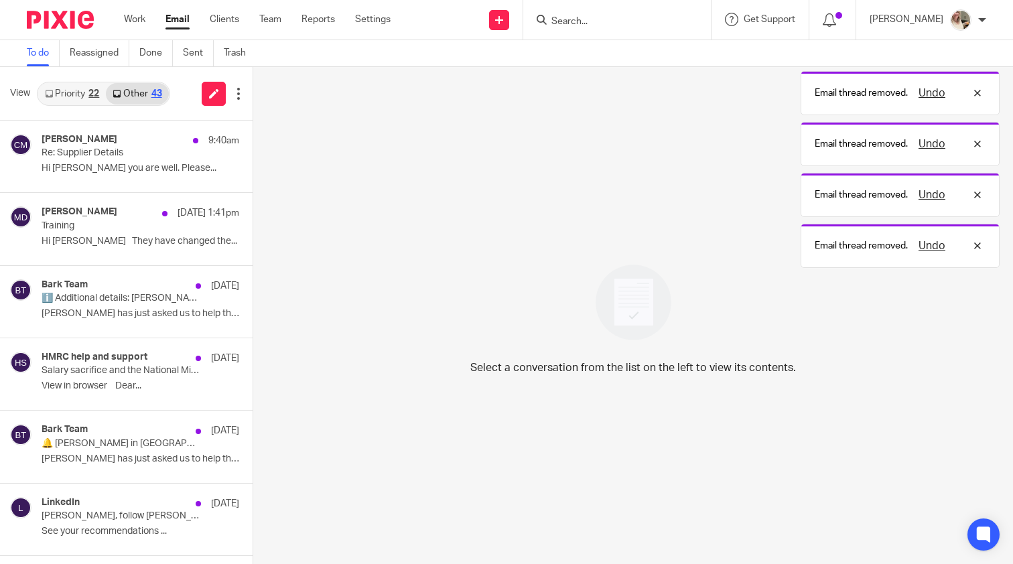
click at [253, 311] on button at bounding box center [258, 320] width 11 height 36
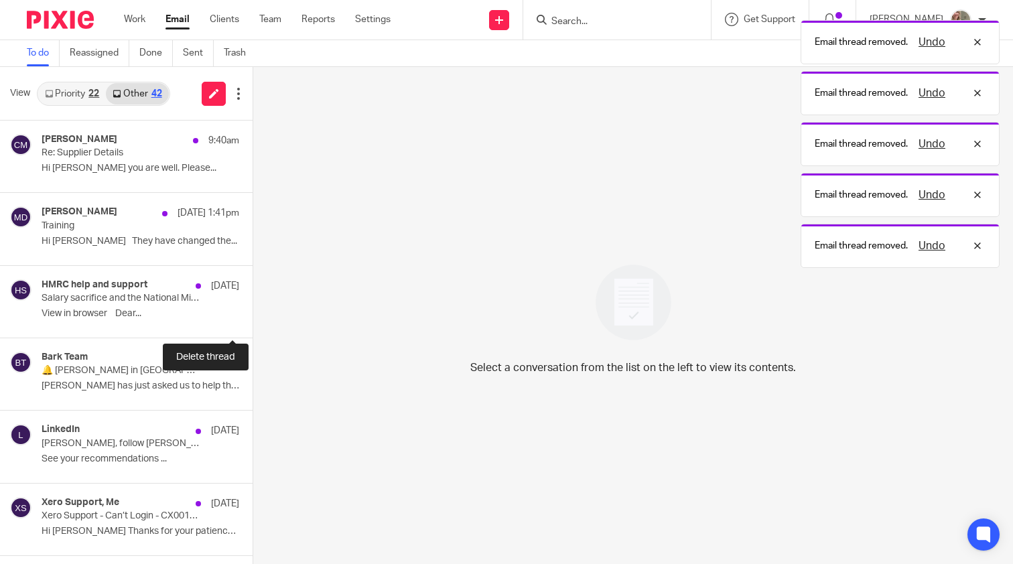
click at [253, 311] on button at bounding box center [258, 320] width 11 height 36
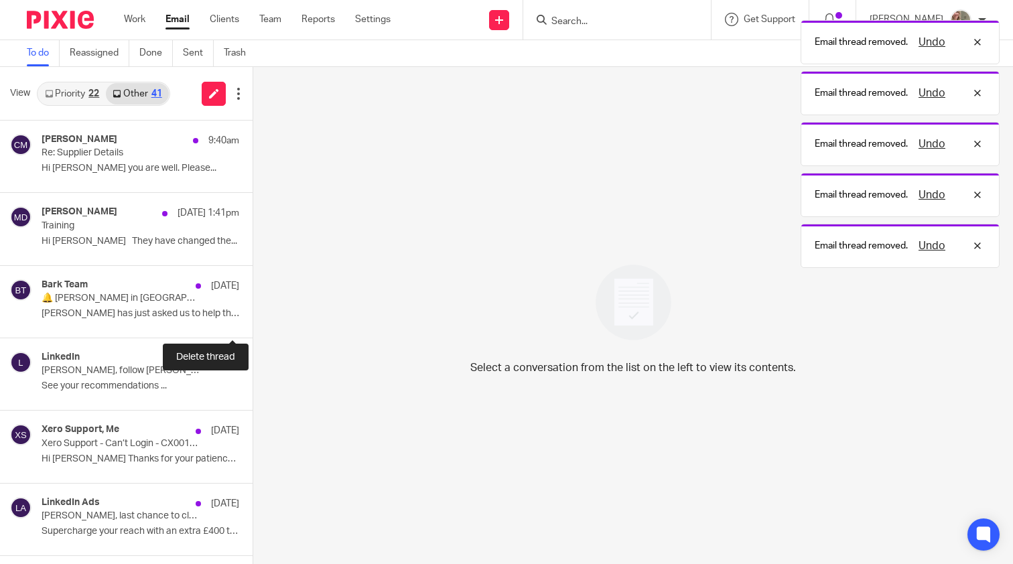
click at [253, 311] on button at bounding box center [258, 320] width 11 height 36
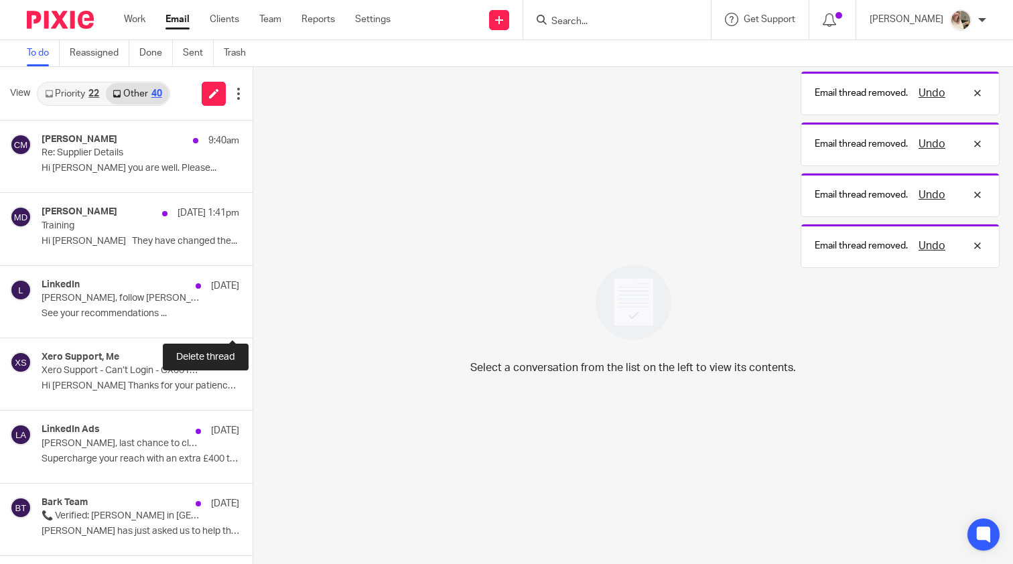
click at [253, 311] on button at bounding box center [258, 320] width 11 height 36
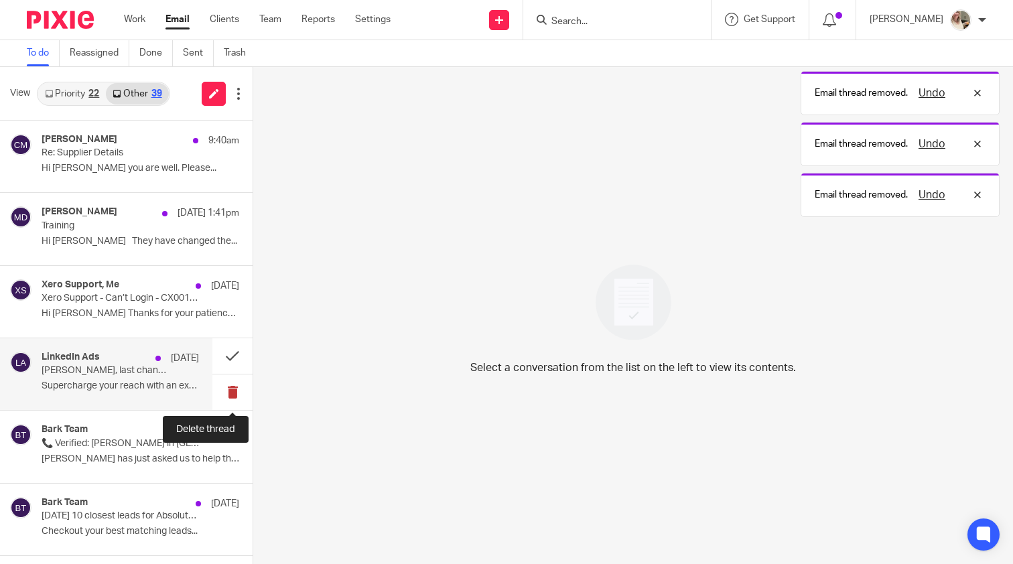
click at [237, 401] on button at bounding box center [232, 392] width 40 height 36
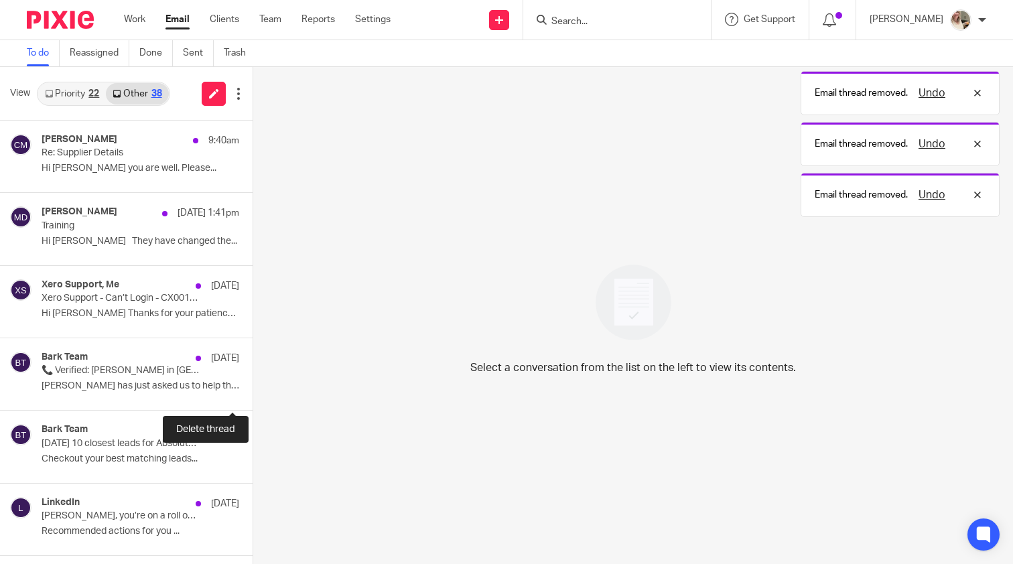
click at [253, 401] on button at bounding box center [258, 392] width 11 height 36
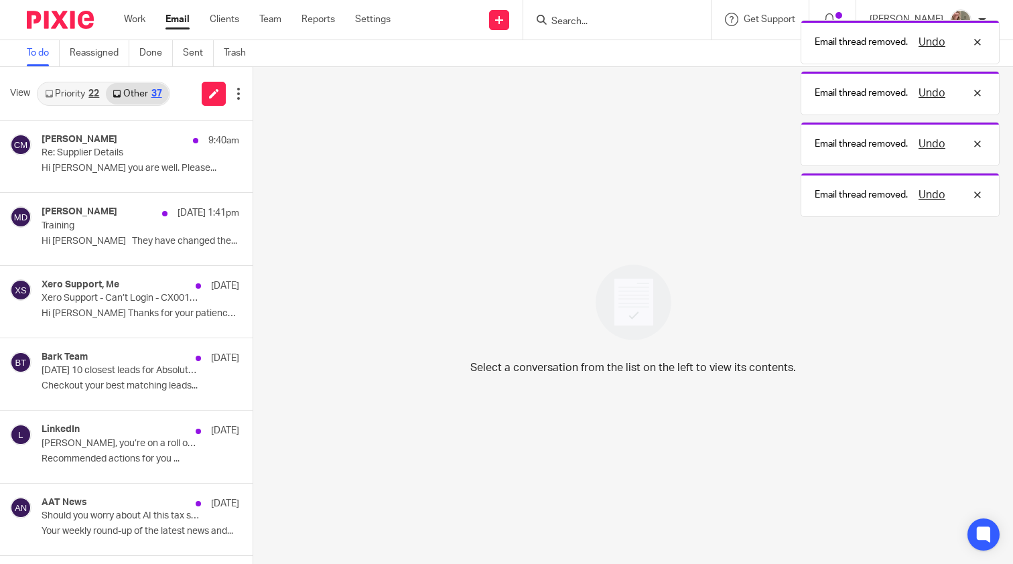
click at [253, 401] on button at bounding box center [258, 392] width 11 height 36
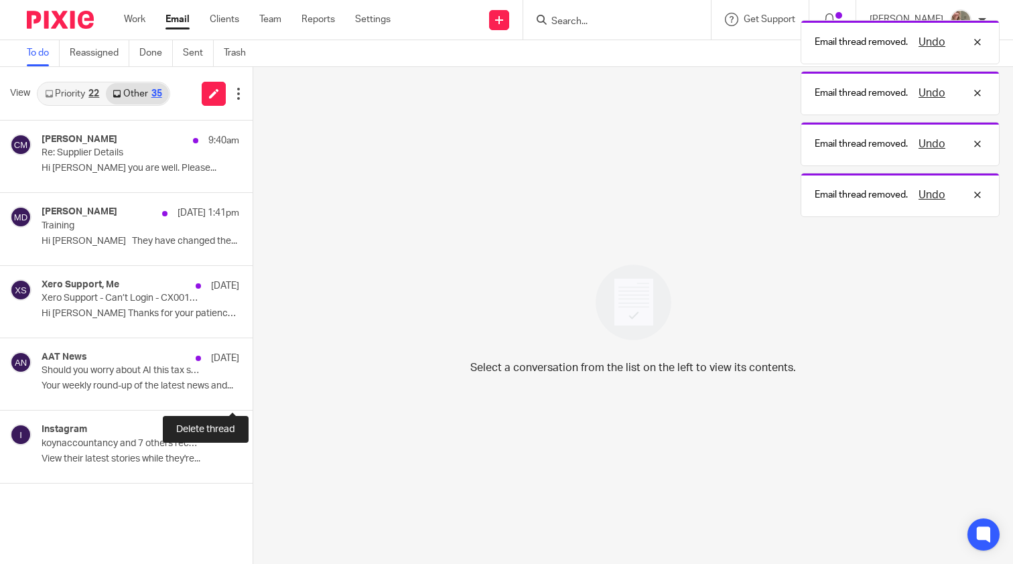
click at [253, 401] on button at bounding box center [258, 392] width 11 height 36
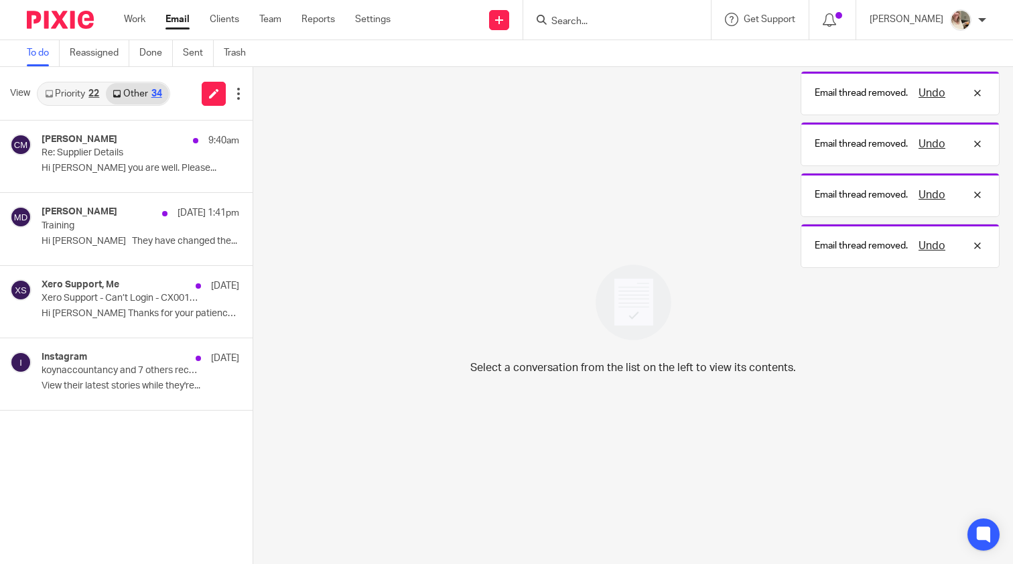
click at [253, 401] on button at bounding box center [258, 392] width 11 height 36
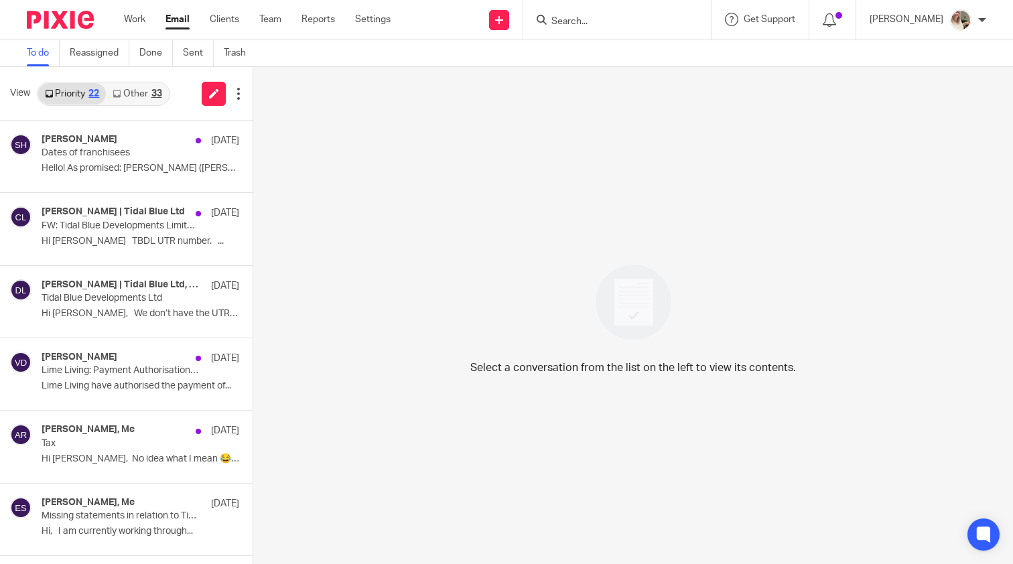
click at [146, 86] on link "Other 33" at bounding box center [137, 93] width 62 height 21
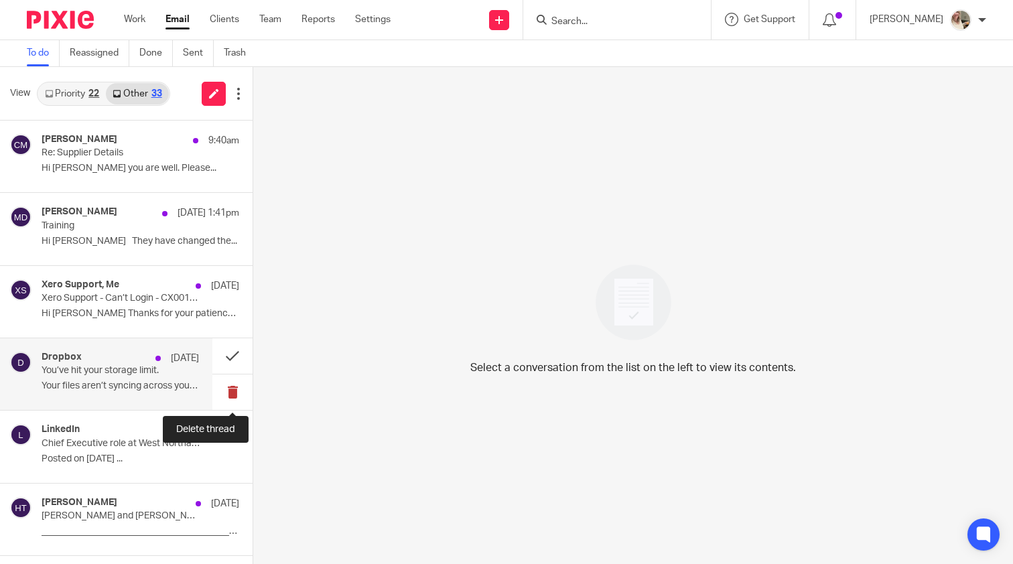
click at [228, 393] on button at bounding box center [232, 392] width 40 height 36
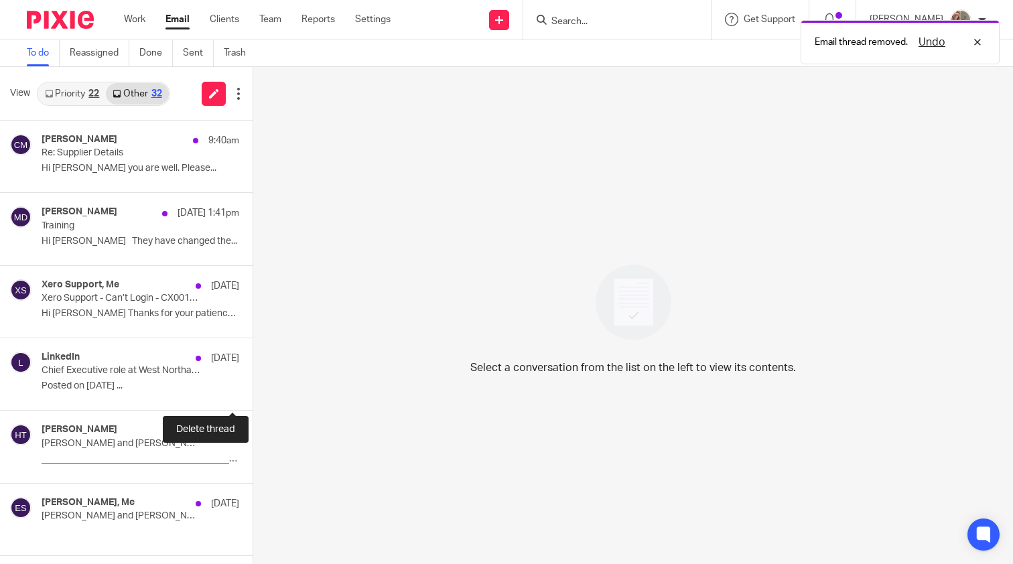
click at [253, 393] on button at bounding box center [258, 392] width 11 height 36
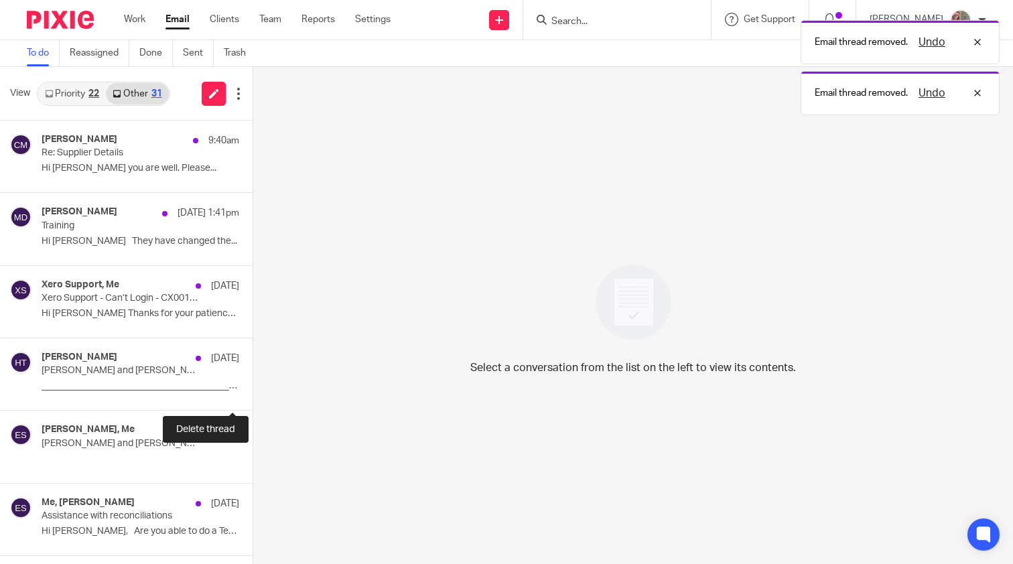
click at [253, 393] on button at bounding box center [258, 392] width 11 height 36
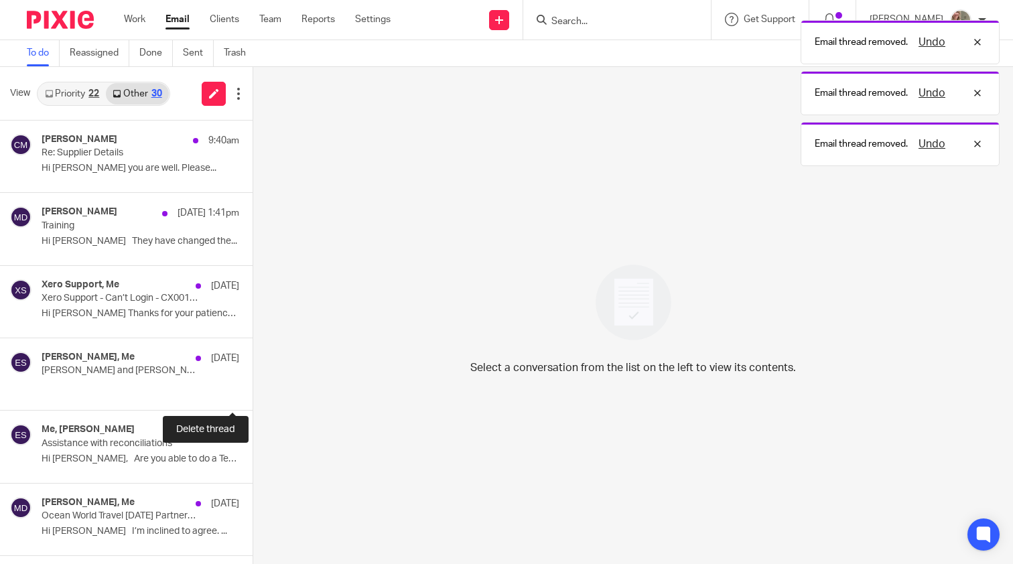
click at [253, 393] on button at bounding box center [258, 392] width 11 height 36
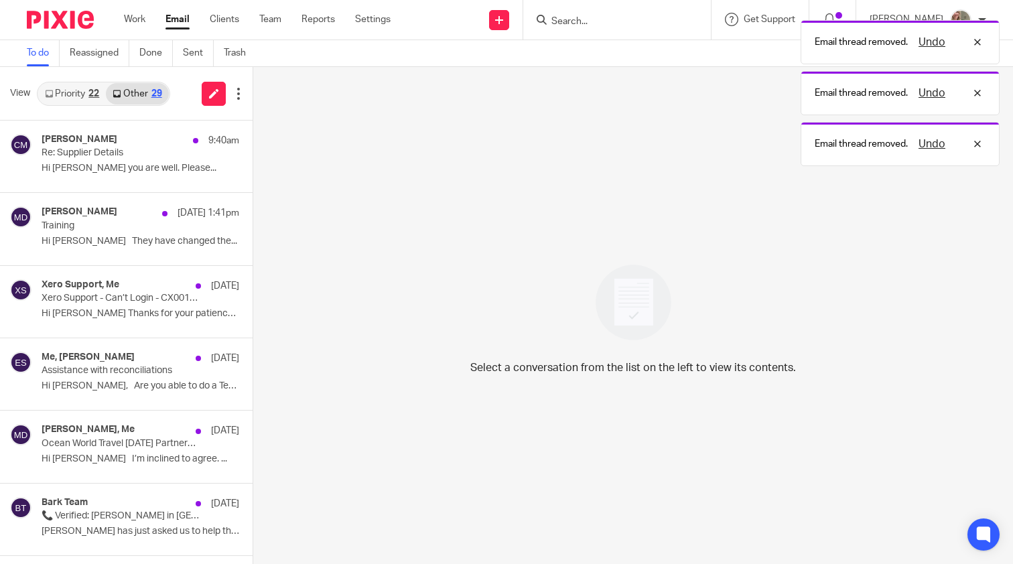
click at [253, 393] on button at bounding box center [258, 392] width 11 height 36
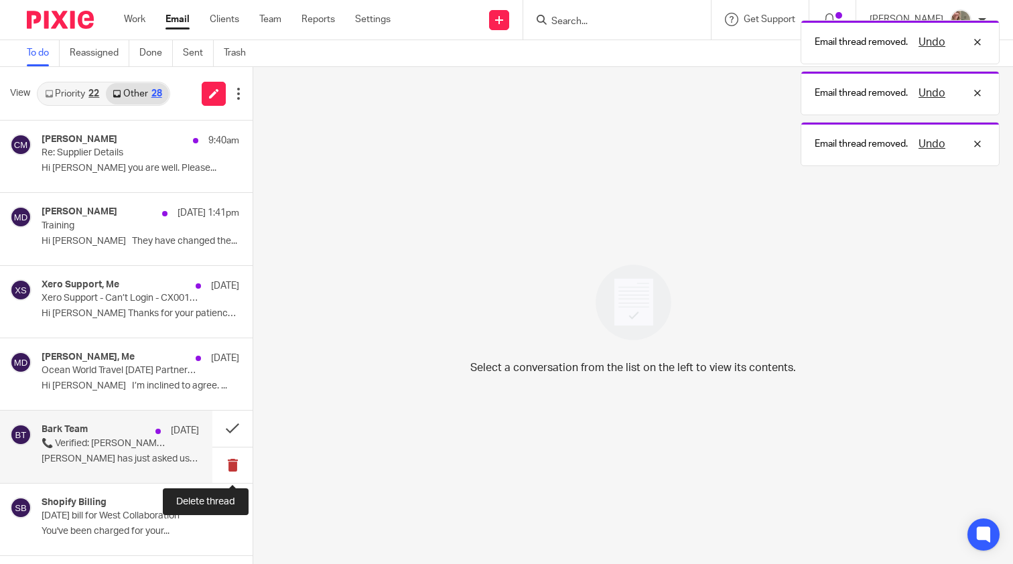
click at [223, 470] on button at bounding box center [232, 465] width 40 height 36
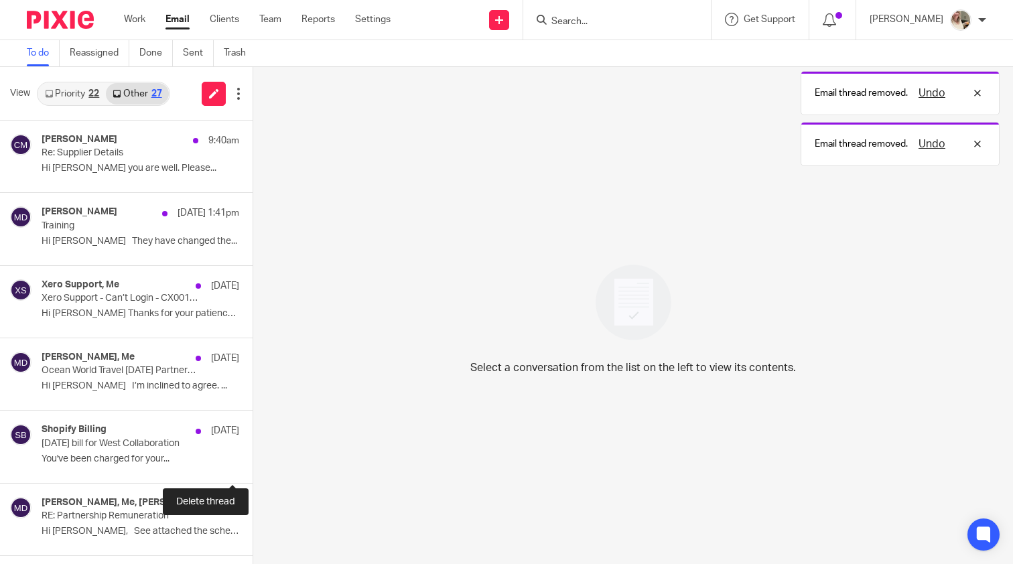
click at [253, 470] on button at bounding box center [258, 465] width 11 height 36
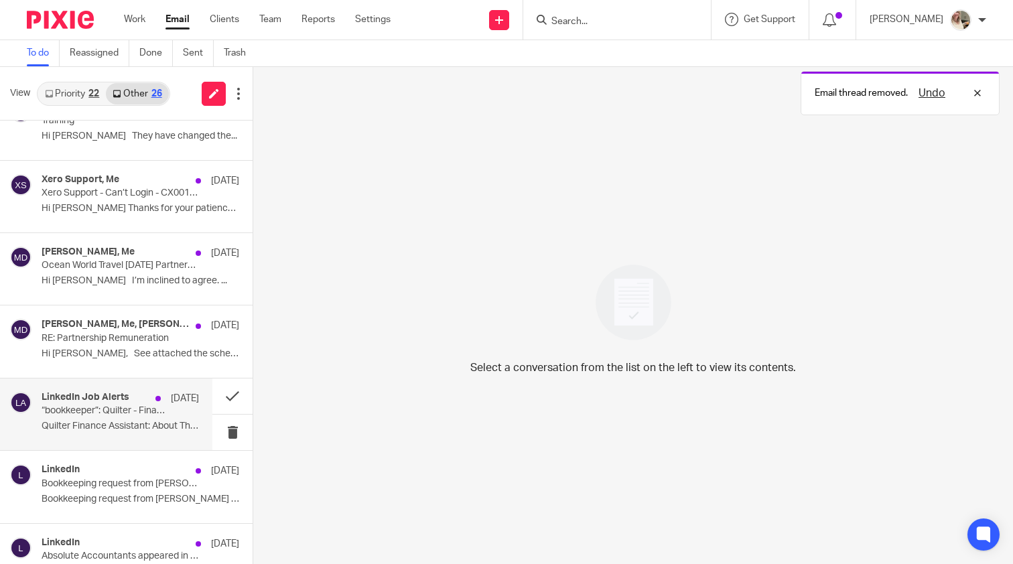
scroll to position [108, 0]
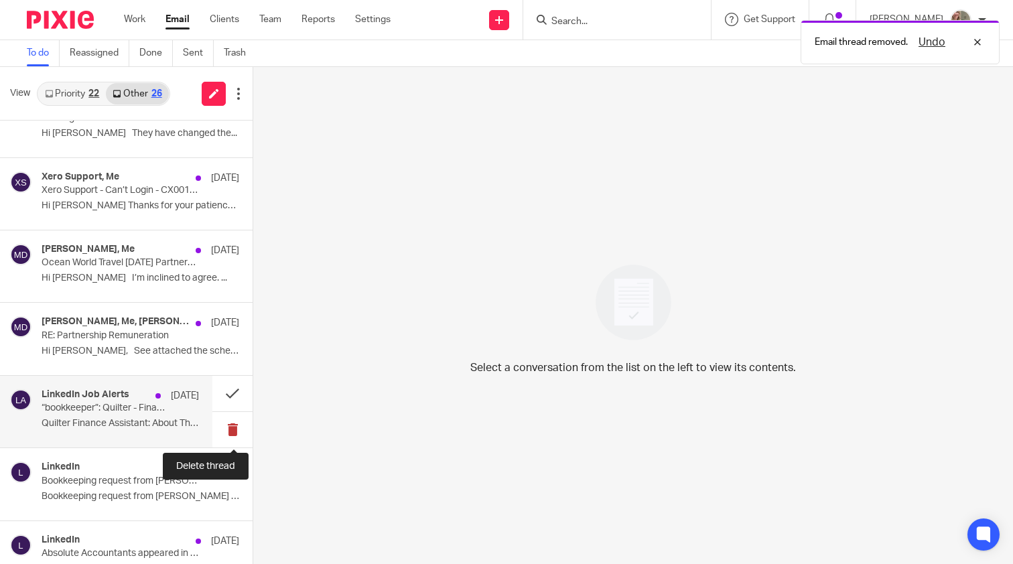
click at [234, 427] on button at bounding box center [232, 430] width 40 height 36
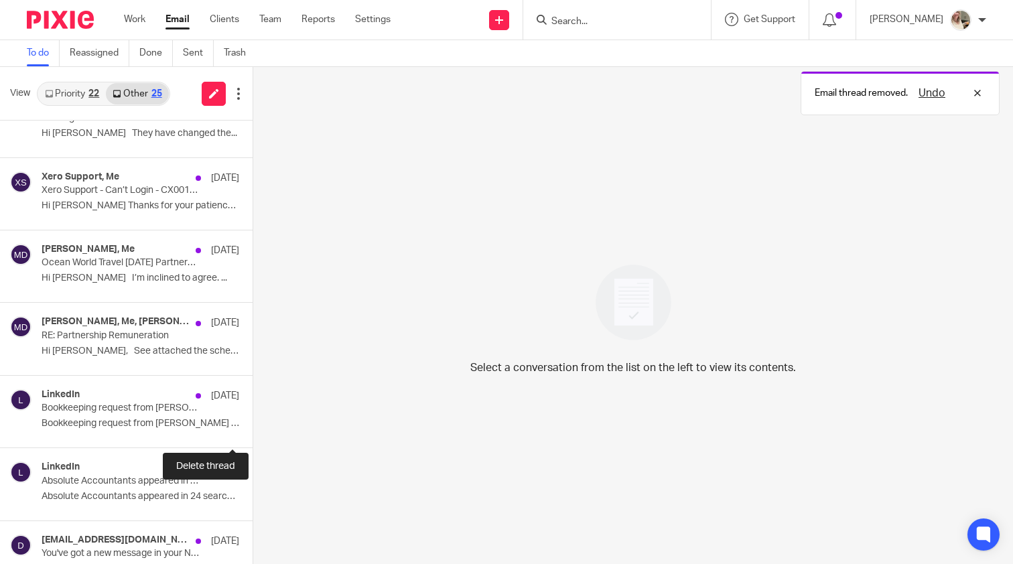
click at [253, 427] on button at bounding box center [258, 430] width 11 height 36
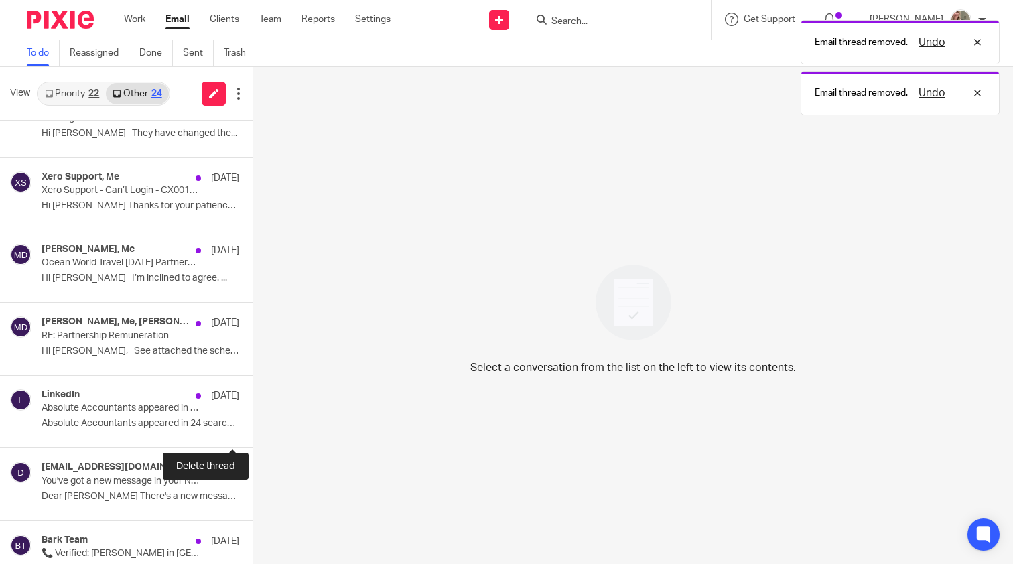
click at [253, 427] on button at bounding box center [258, 430] width 11 height 36
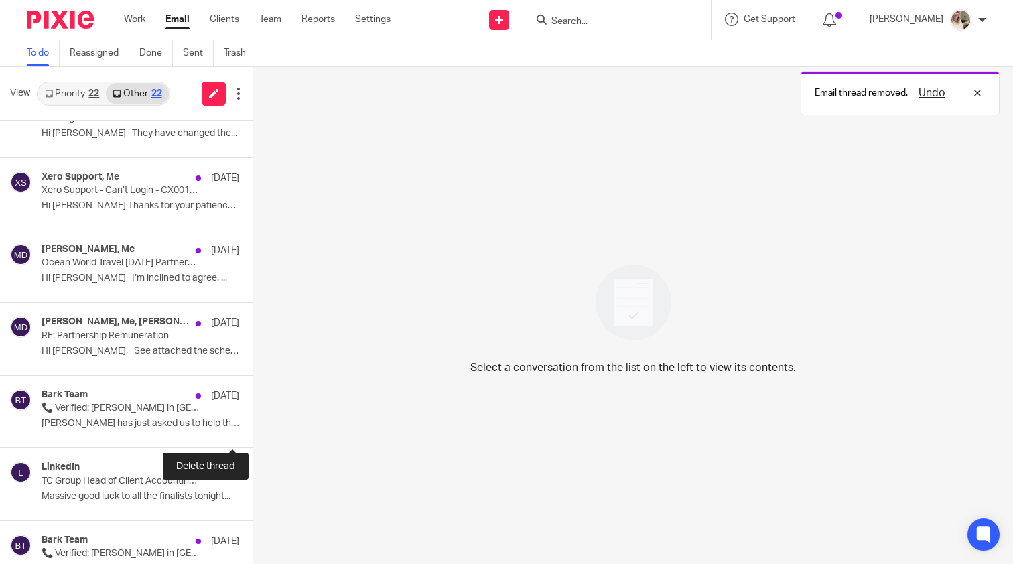
click at [253, 427] on button at bounding box center [258, 430] width 11 height 36
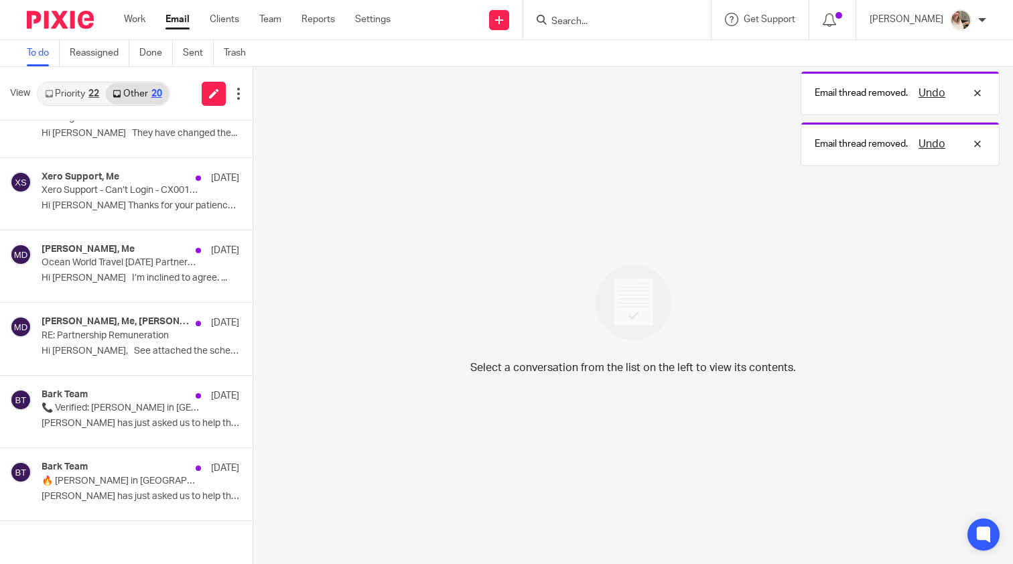
scroll to position [63, 0]
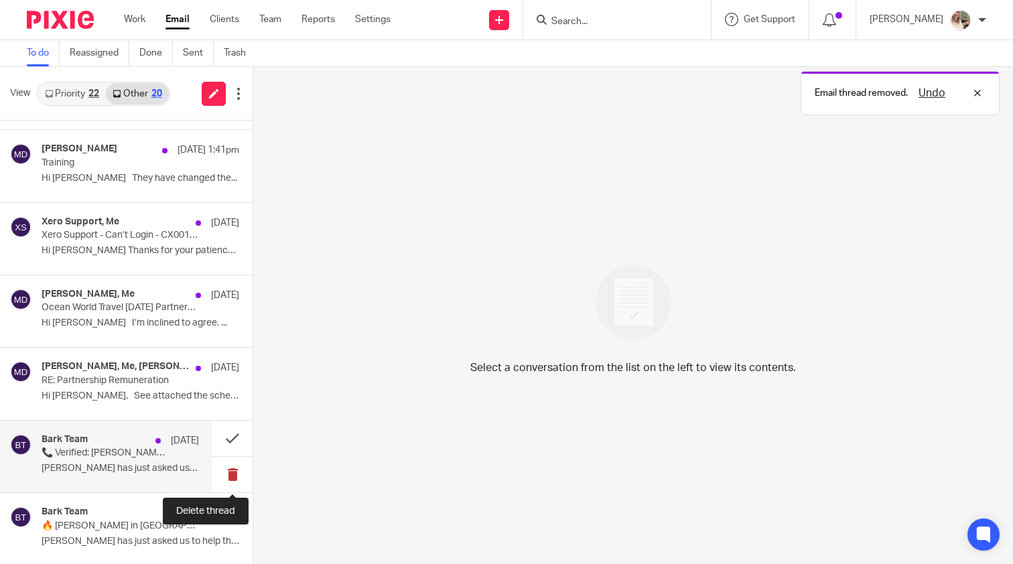
click at [229, 462] on button at bounding box center [232, 475] width 40 height 36
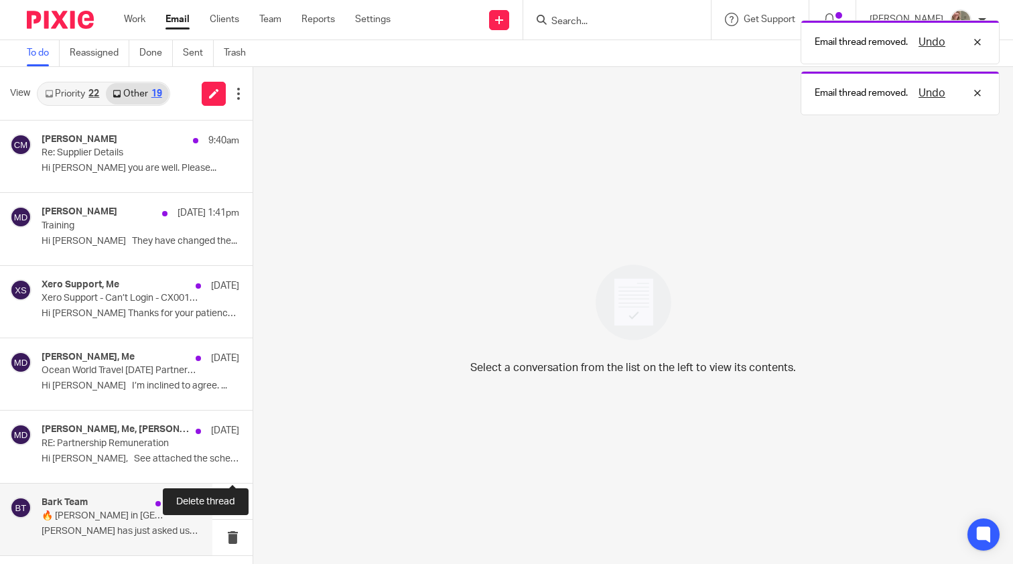
scroll to position [0, 0]
click at [231, 532] on button at bounding box center [232, 538] width 40 height 36
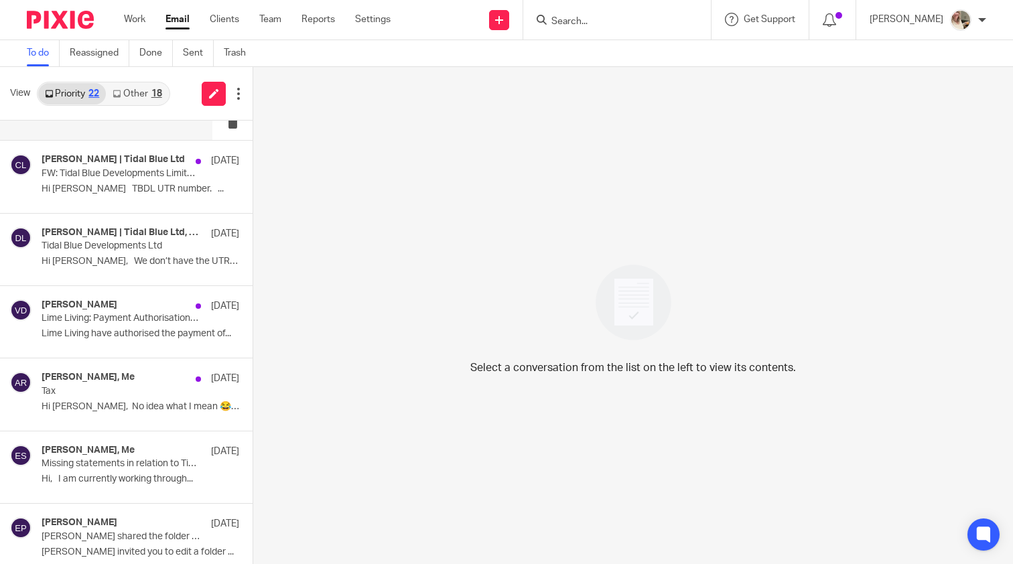
scroll to position [54, 0]
click at [147, 95] on link "Other 18" at bounding box center [137, 93] width 62 height 21
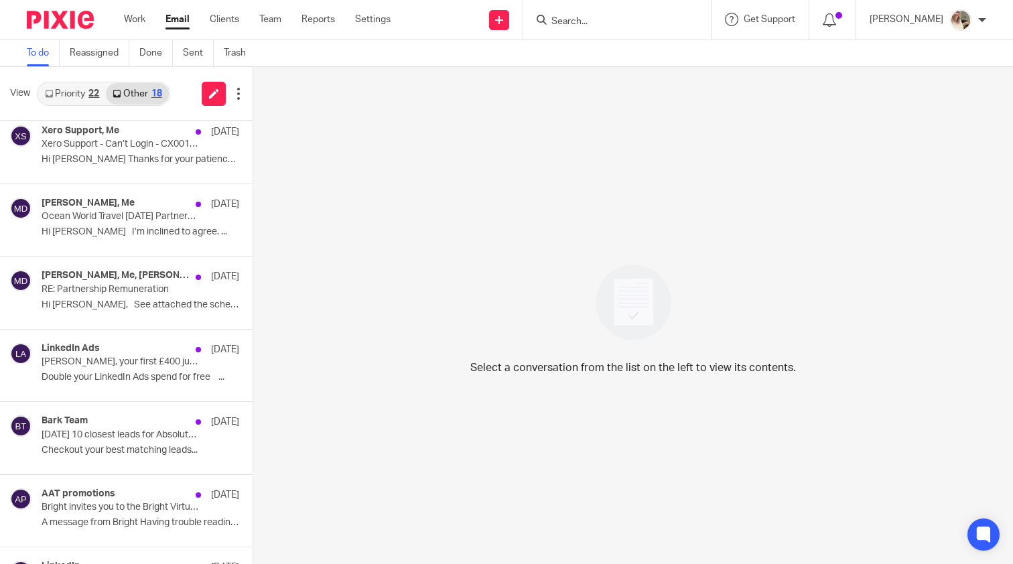
scroll to position [161, 0]
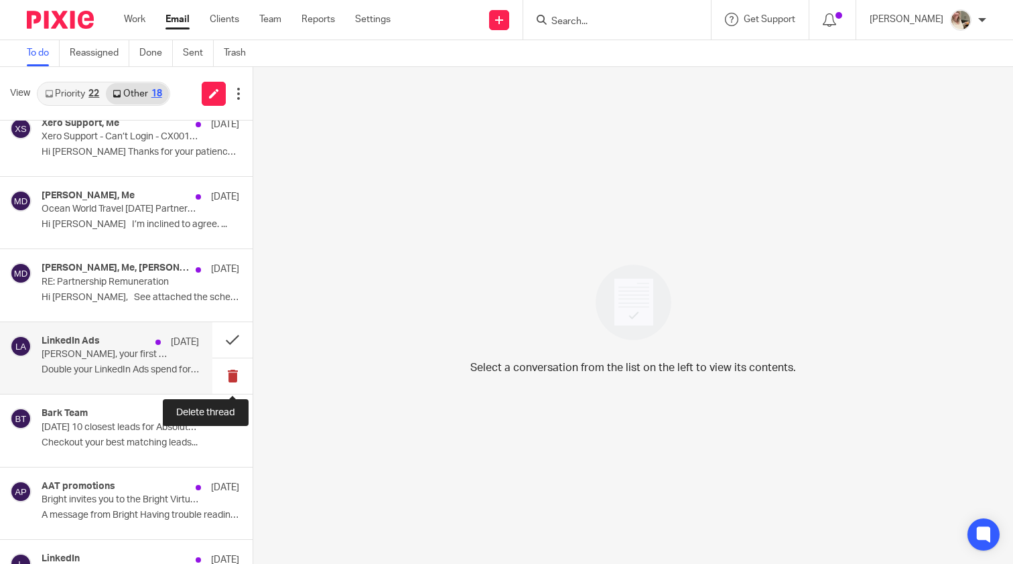
click at [219, 368] on button at bounding box center [232, 376] width 40 height 36
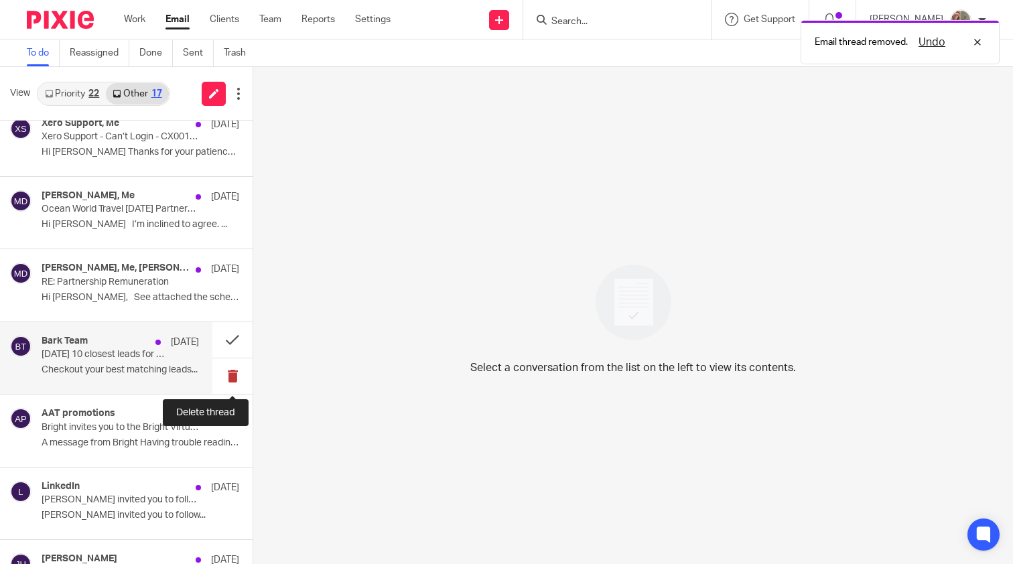
click at [232, 373] on button at bounding box center [232, 376] width 40 height 36
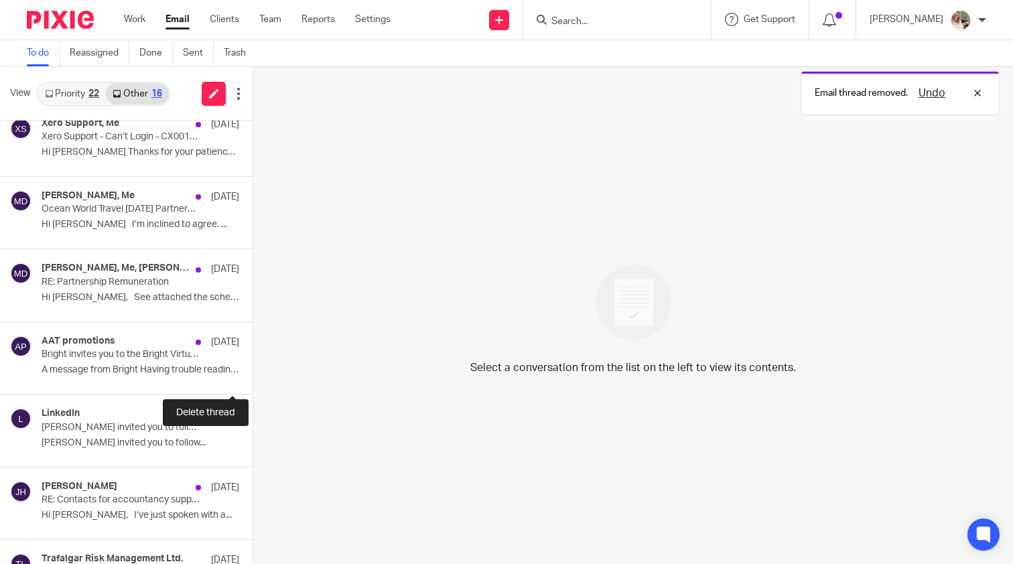
click at [253, 373] on button at bounding box center [258, 376] width 11 height 36
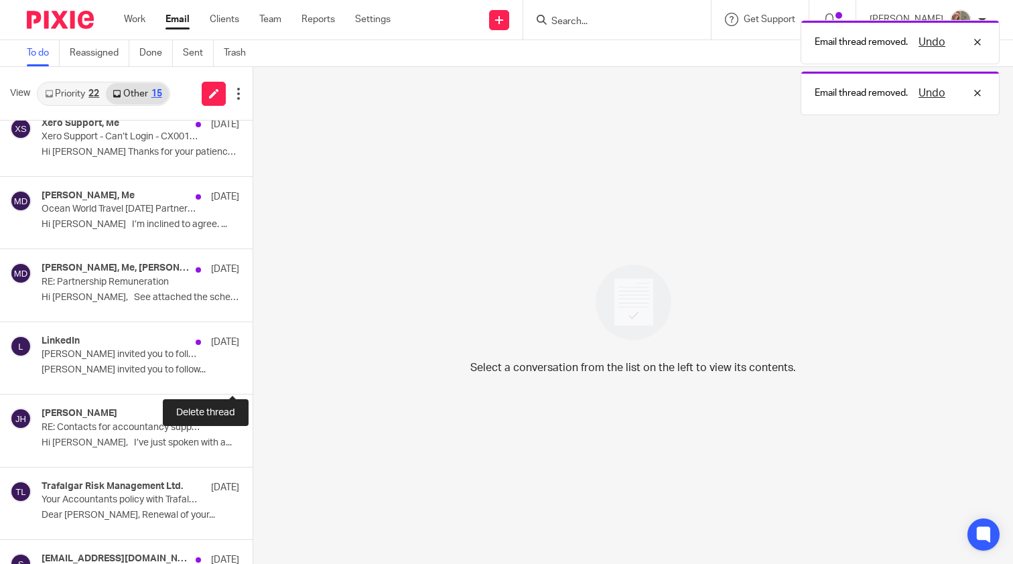
click at [253, 373] on button at bounding box center [258, 376] width 11 height 36
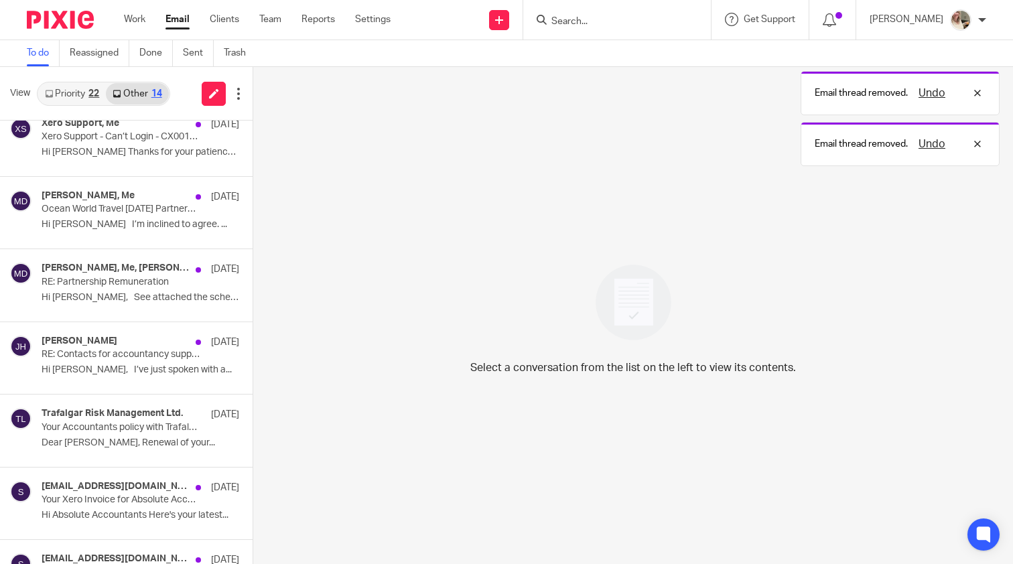
click at [253, 373] on button at bounding box center [258, 376] width 11 height 36
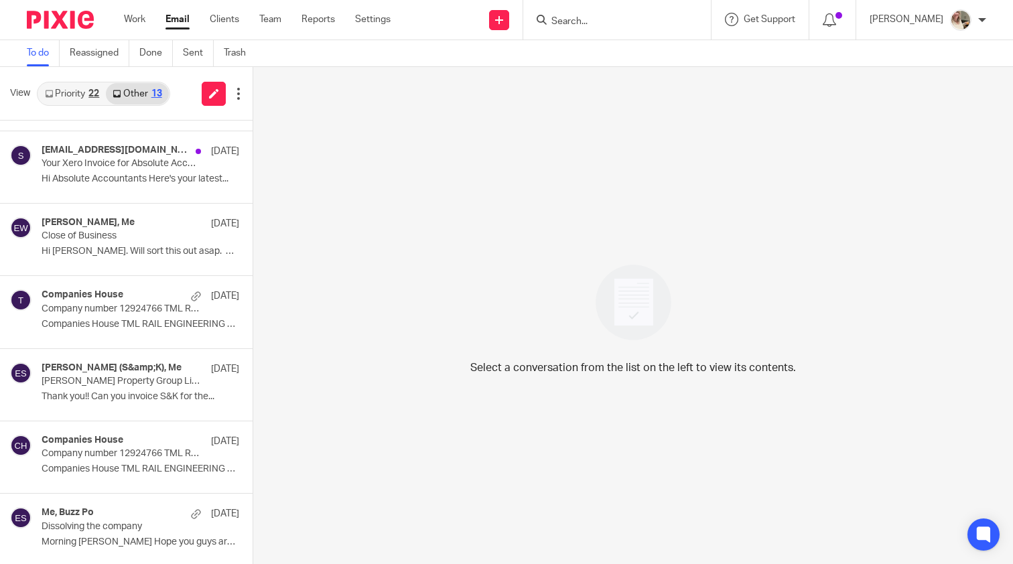
scroll to position [497, 0]
